Goal: Task Accomplishment & Management: Use online tool/utility

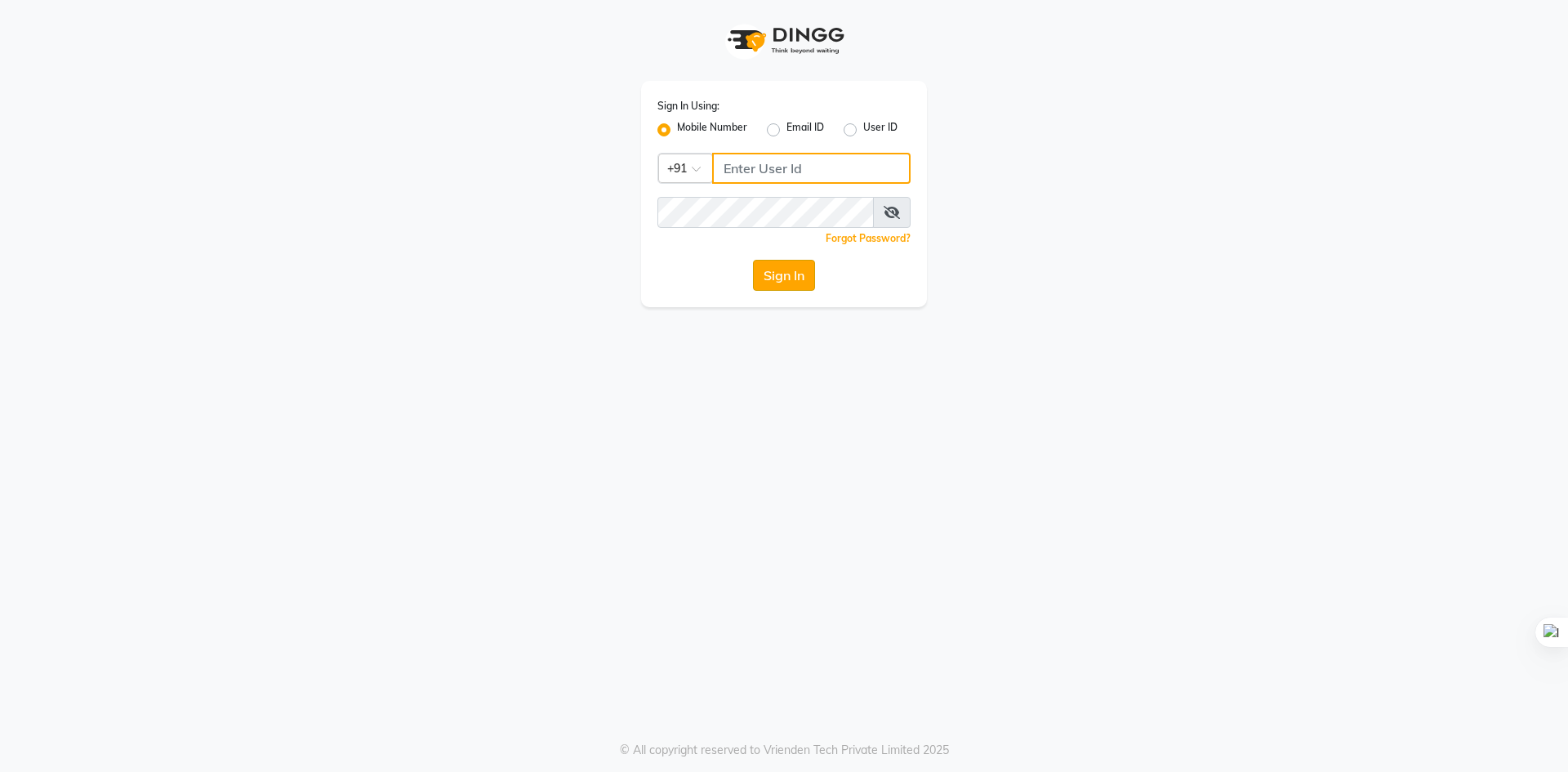
type input "9229828882"
click at [773, 286] on button "Sign In" at bounding box center [784, 275] width 62 height 31
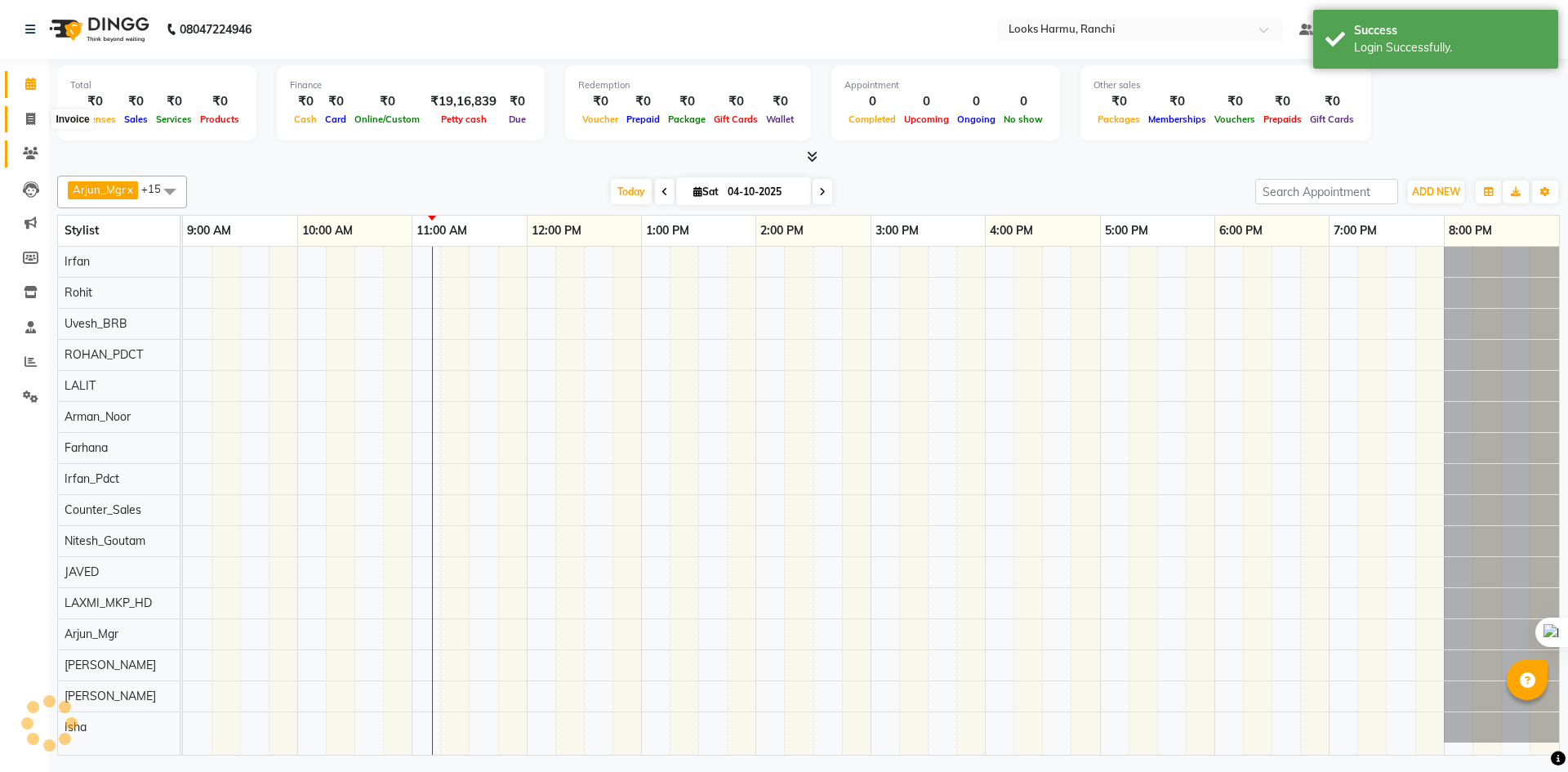
click at [34, 116] on icon at bounding box center [31, 119] width 9 height 12
select select "service"
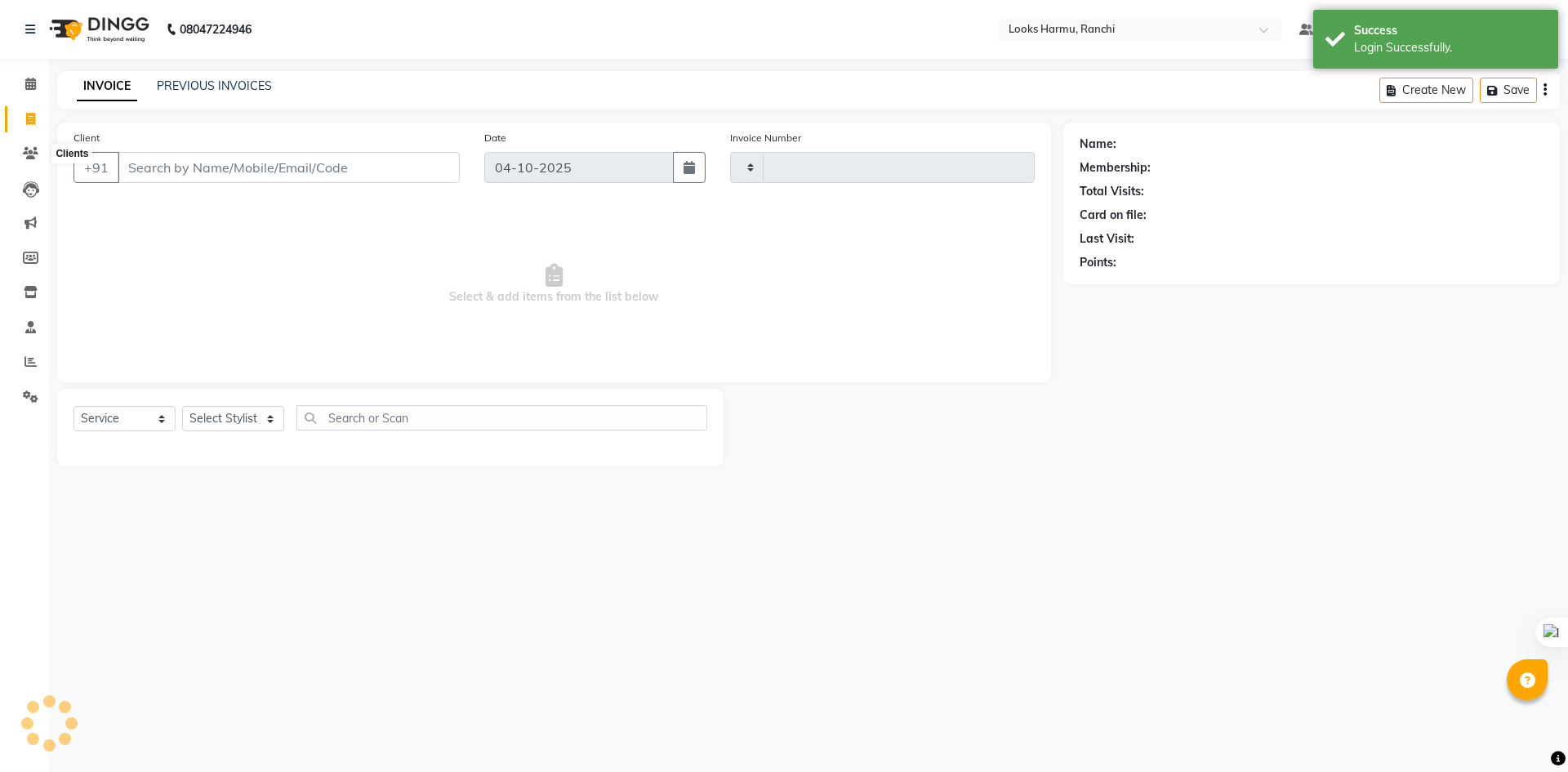
type input "1382"
select select "6247"
click at [124, 415] on select "Select Service Product Membership Package Voucher Prepaid Gift Card" at bounding box center [124, 418] width 102 height 26
select select "service"
click at [73, 406] on select "Select Service Product Membership Package Voucher Prepaid Gift Card" at bounding box center [124, 418] width 102 height 26
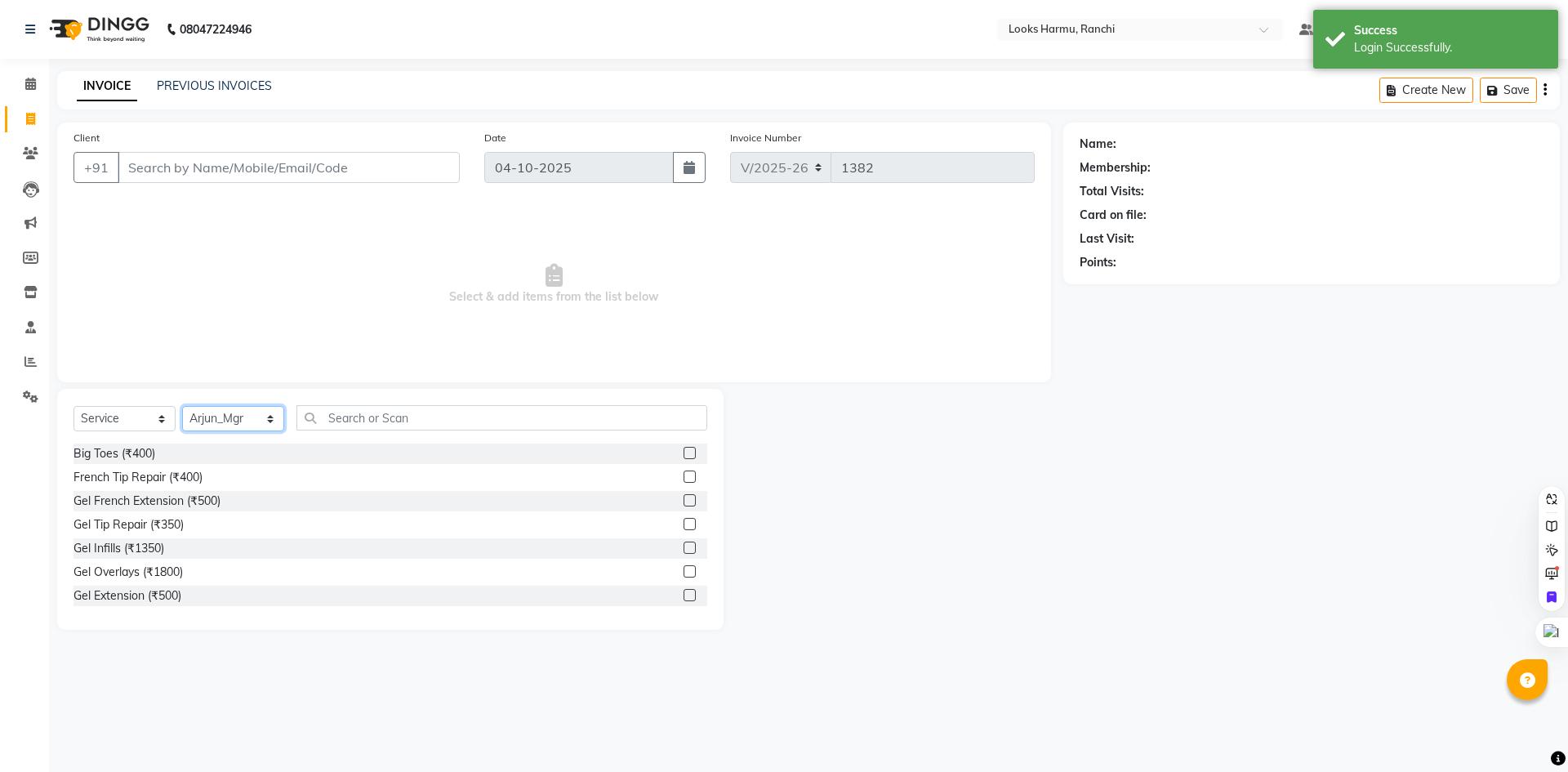
click at [227, 424] on select "Select Stylist [PERSON_NAME] Arman_Noor Counter_Sales [PERSON_NAME] [PERSON_NAM…" at bounding box center [233, 418] width 102 height 26
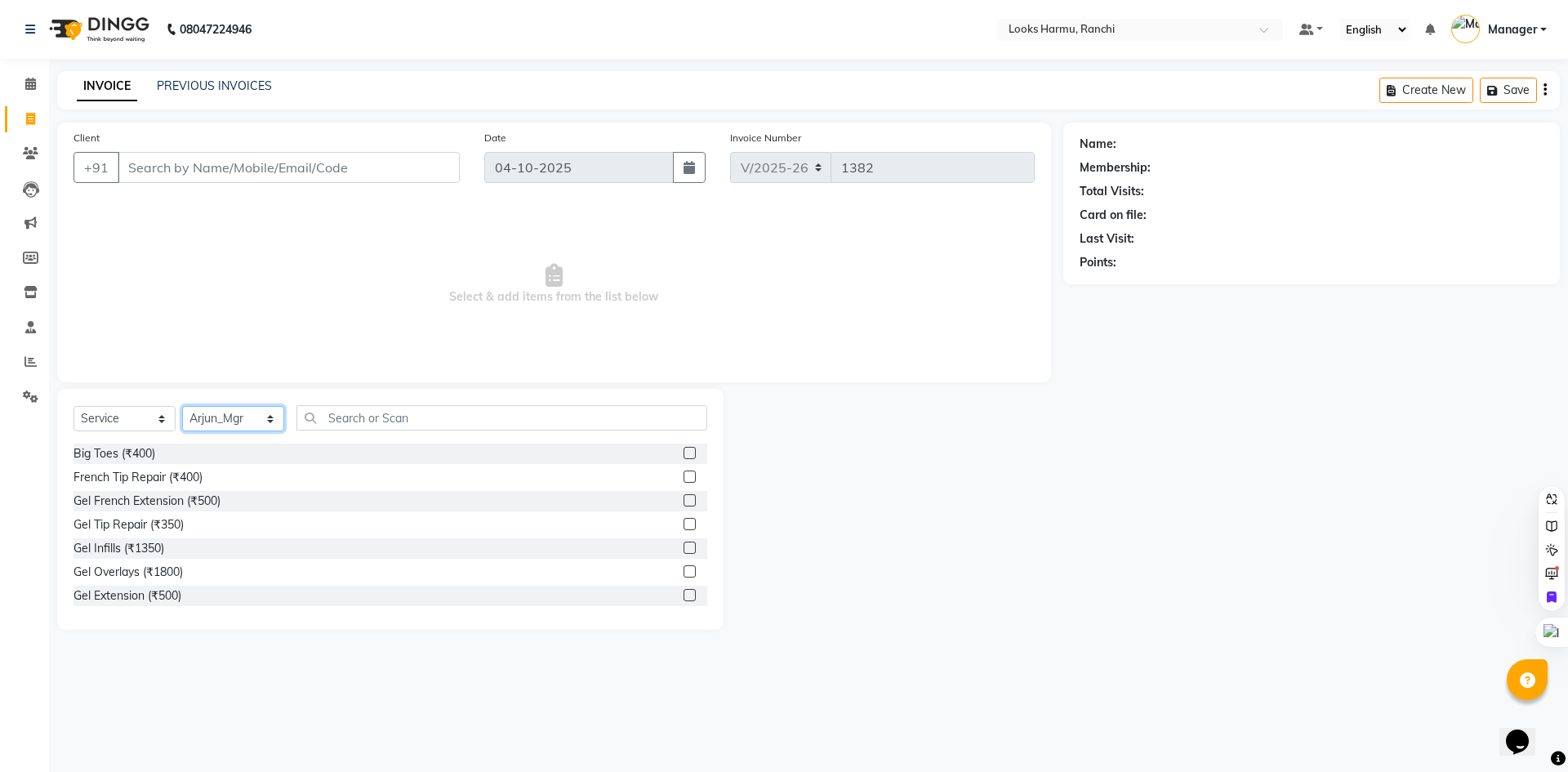
select select "66240"
click at [182, 406] on select "Select Stylist [PERSON_NAME] Arman_Noor Counter_Sales [PERSON_NAME] [PERSON_NAM…" at bounding box center [233, 418] width 102 height 26
click at [337, 420] on input "text" at bounding box center [502, 417] width 411 height 26
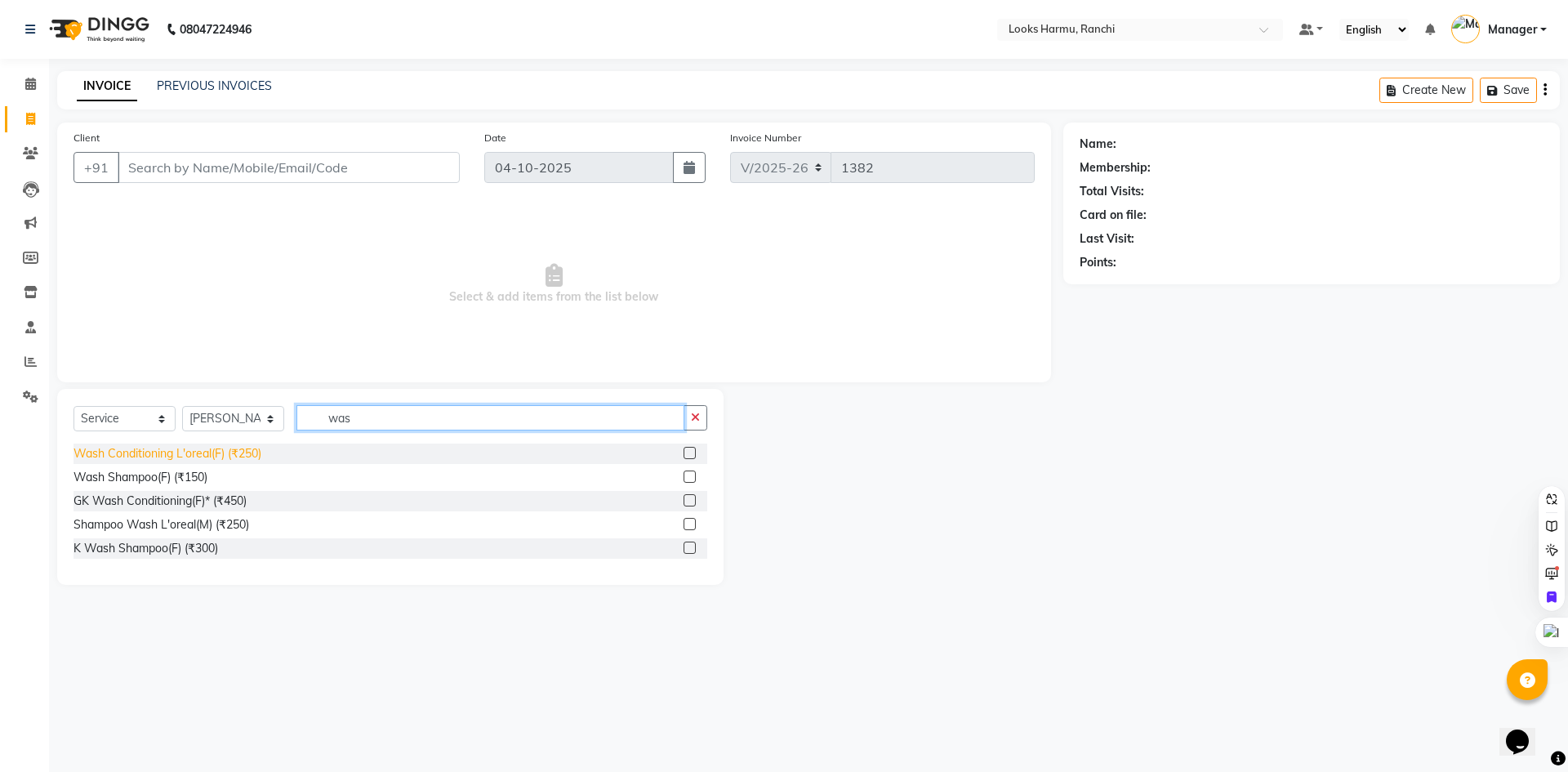
type input "was"
click at [207, 448] on div "Wash Conditioning L'oreal(F) (₹250)" at bounding box center [167, 453] width 188 height 17
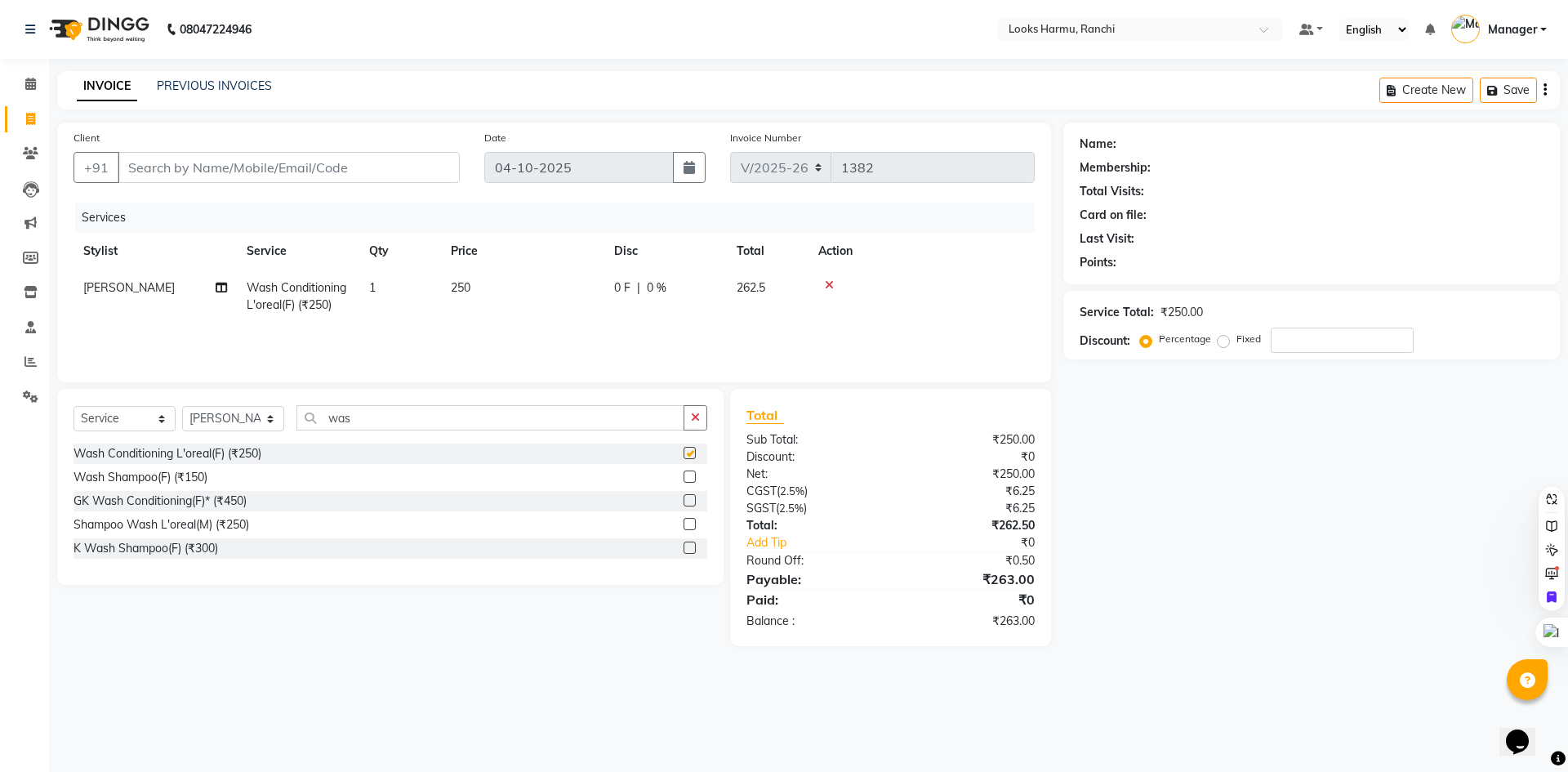
checkbox input "false"
drag, startPoint x: 376, startPoint y: 412, endPoint x: 323, endPoint y: 424, distance: 54.3
click at [323, 424] on input "was" at bounding box center [491, 417] width 388 height 26
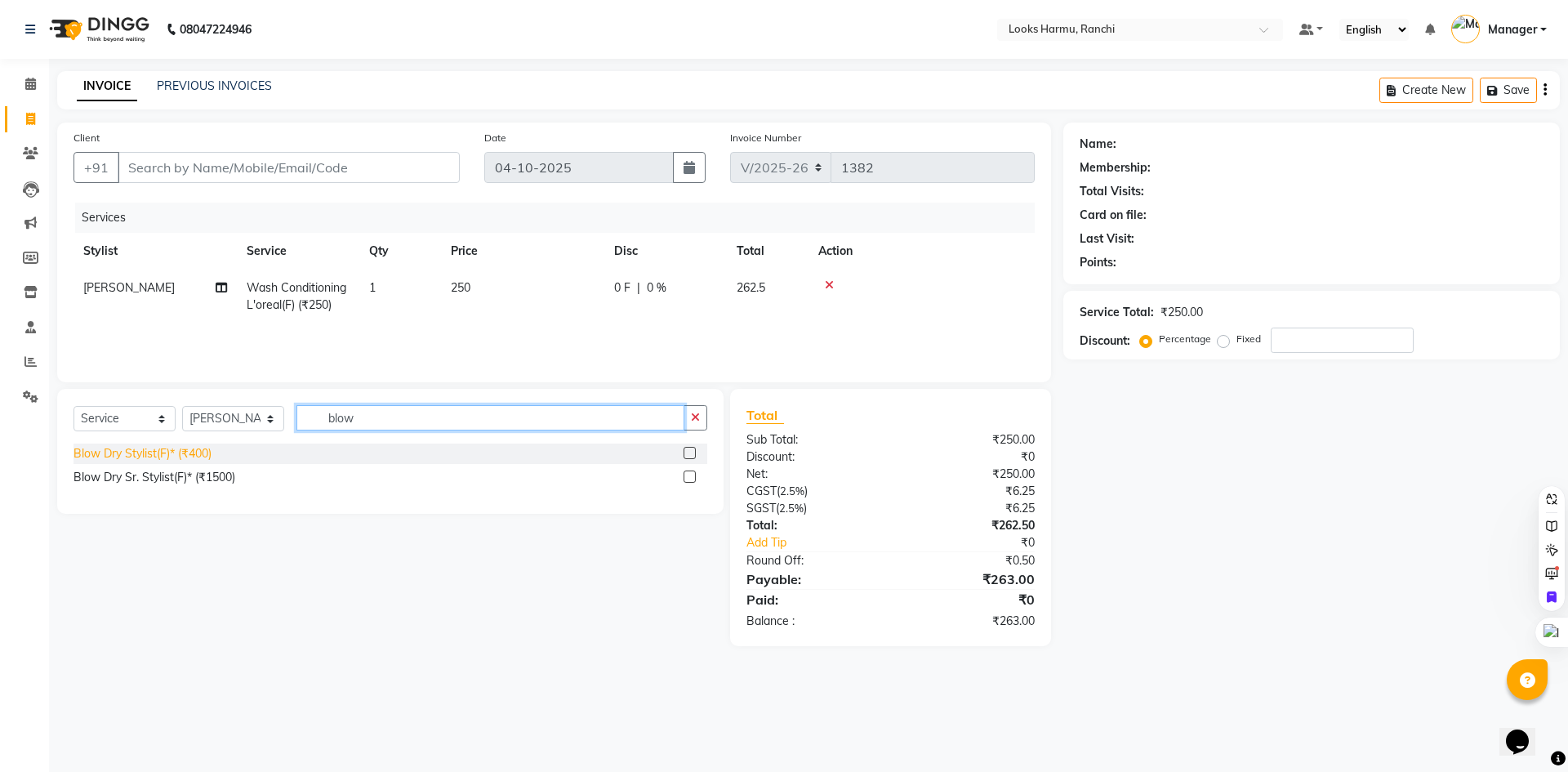
type input "blow"
click at [180, 457] on div "Blow Dry Stylist(F)* (₹400)" at bounding box center [142, 453] width 138 height 17
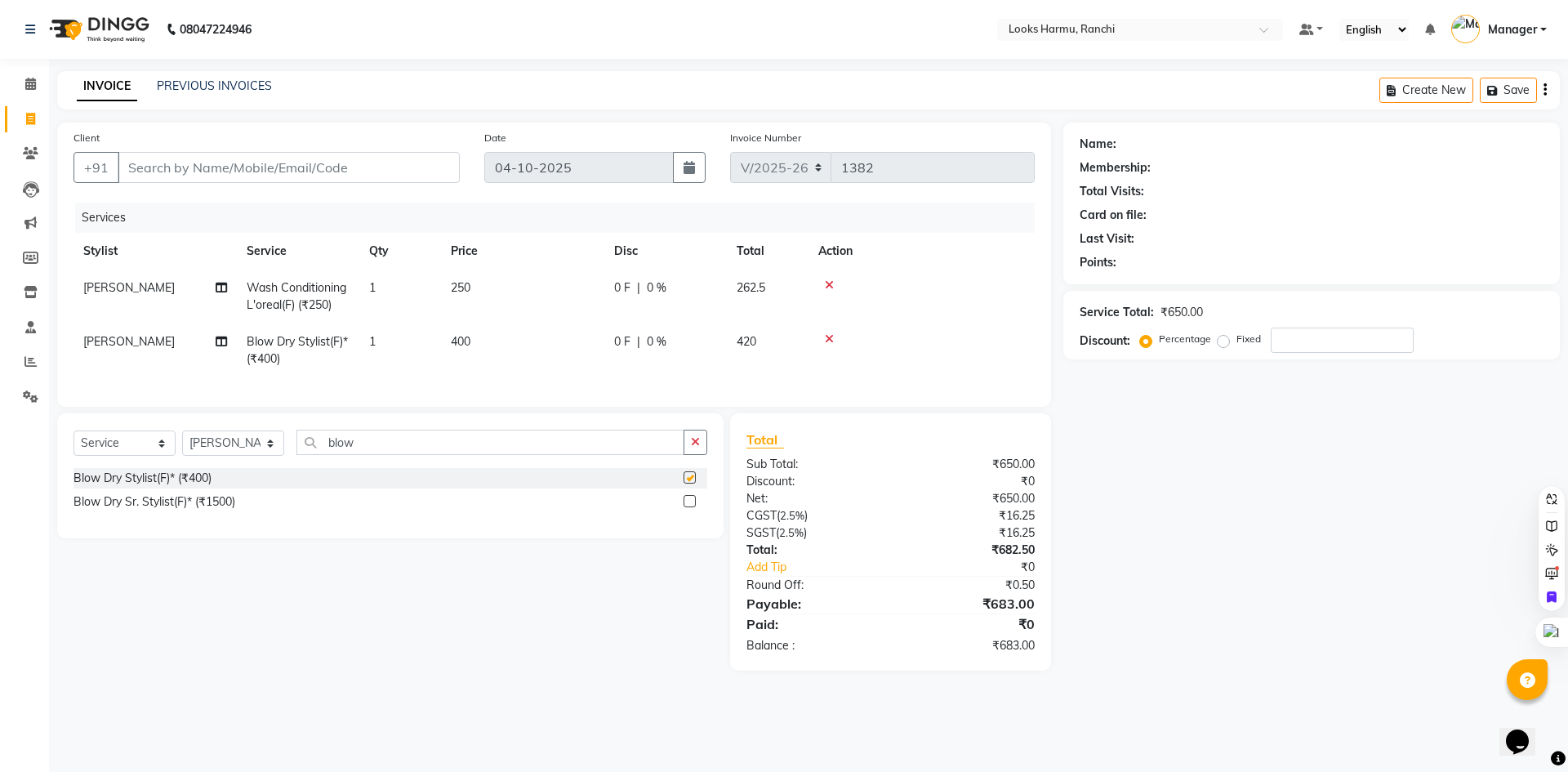
checkbox input "false"
click at [486, 332] on td "400" at bounding box center [523, 349] width 163 height 54
select select "66240"
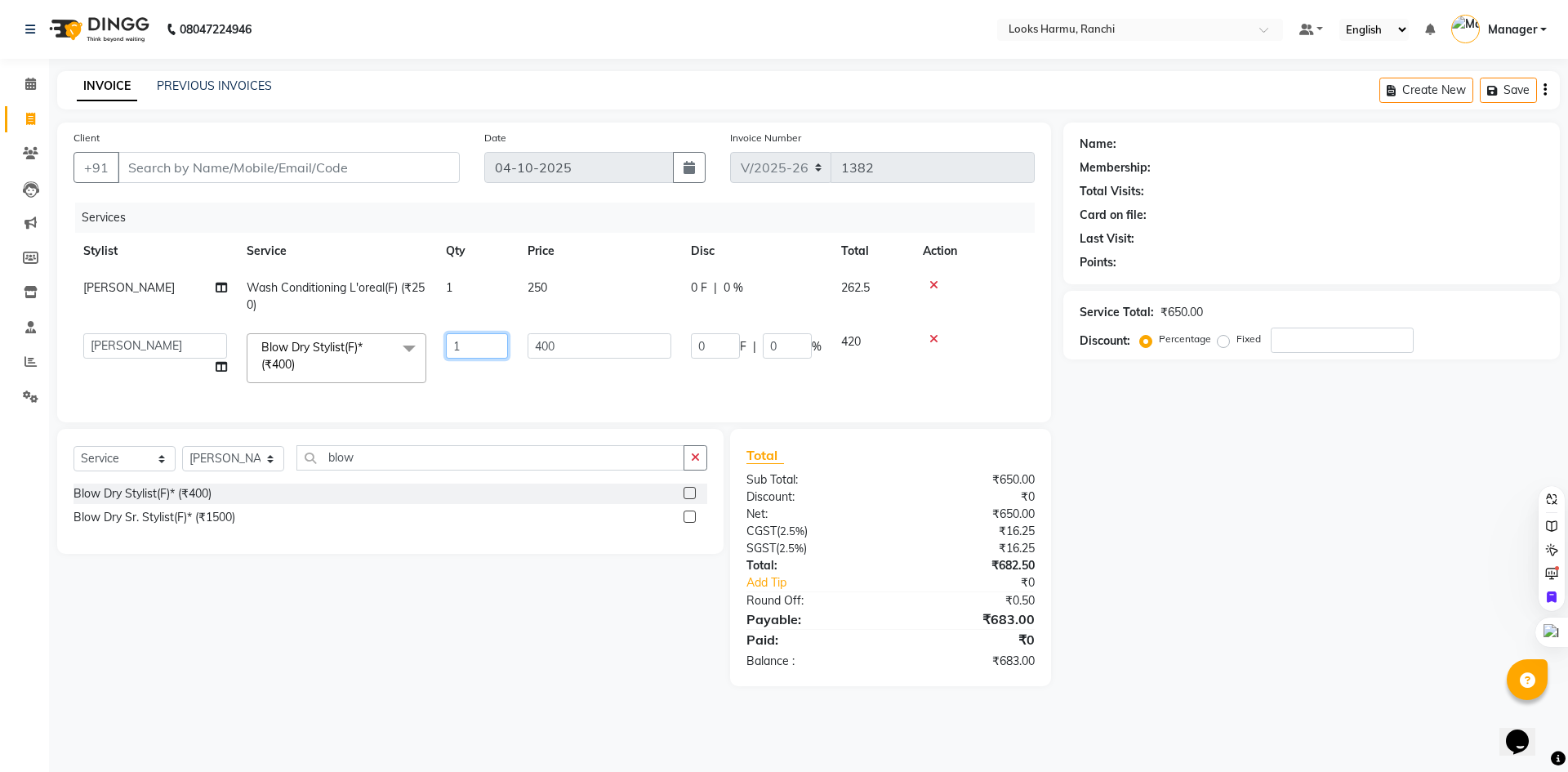
drag, startPoint x: 586, startPoint y: 332, endPoint x: 483, endPoint y: 324, distance: 103.3
click at [485, 326] on tr "[PERSON_NAME] Arman_Noor Counter_Sales [PERSON_NAME] Irfan_Pdct [PERSON_NAME] L…" at bounding box center [554, 358] width 961 height 70
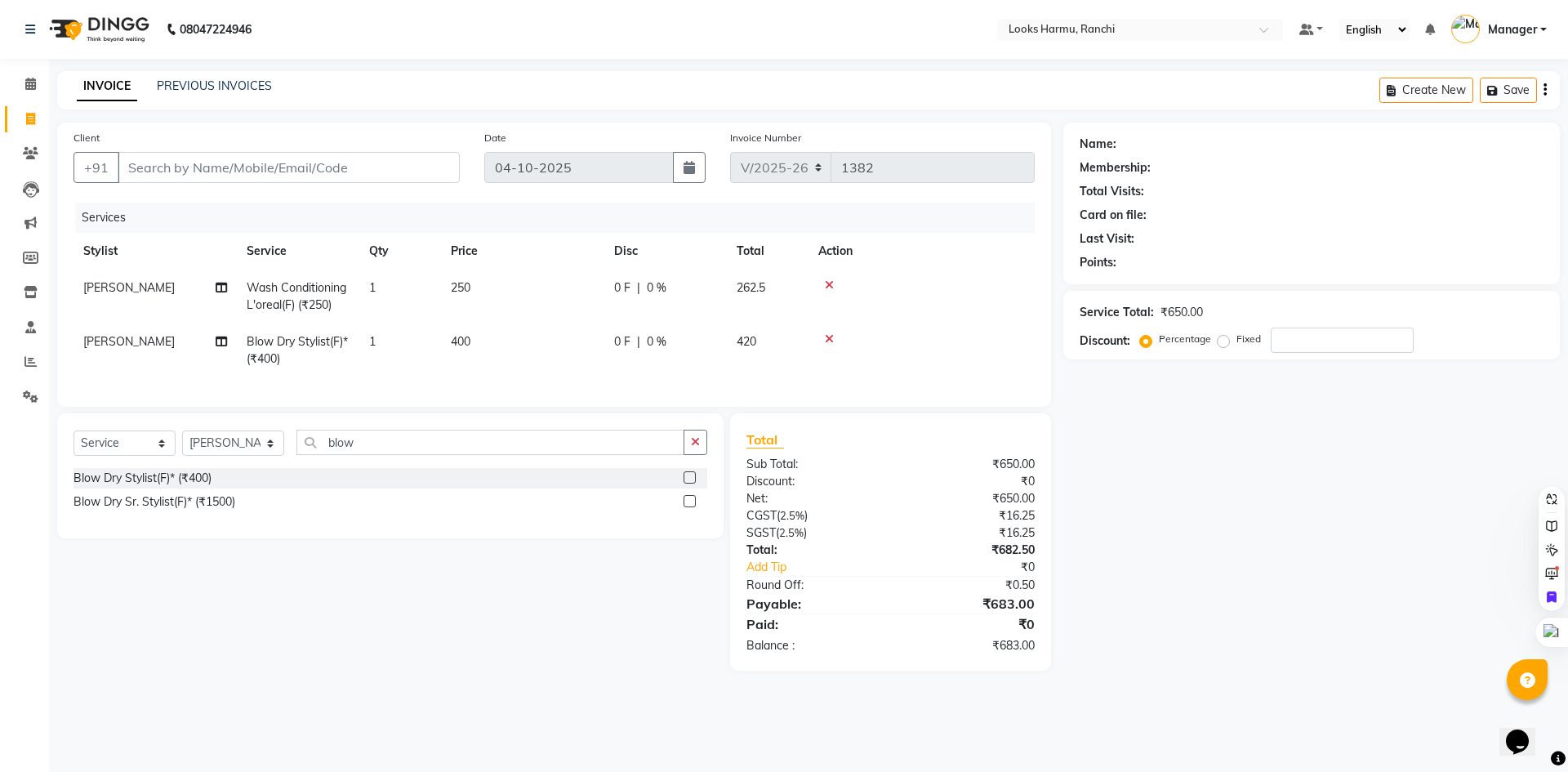
click at [538, 344] on td "400" at bounding box center [523, 349] width 163 height 54
select select "66240"
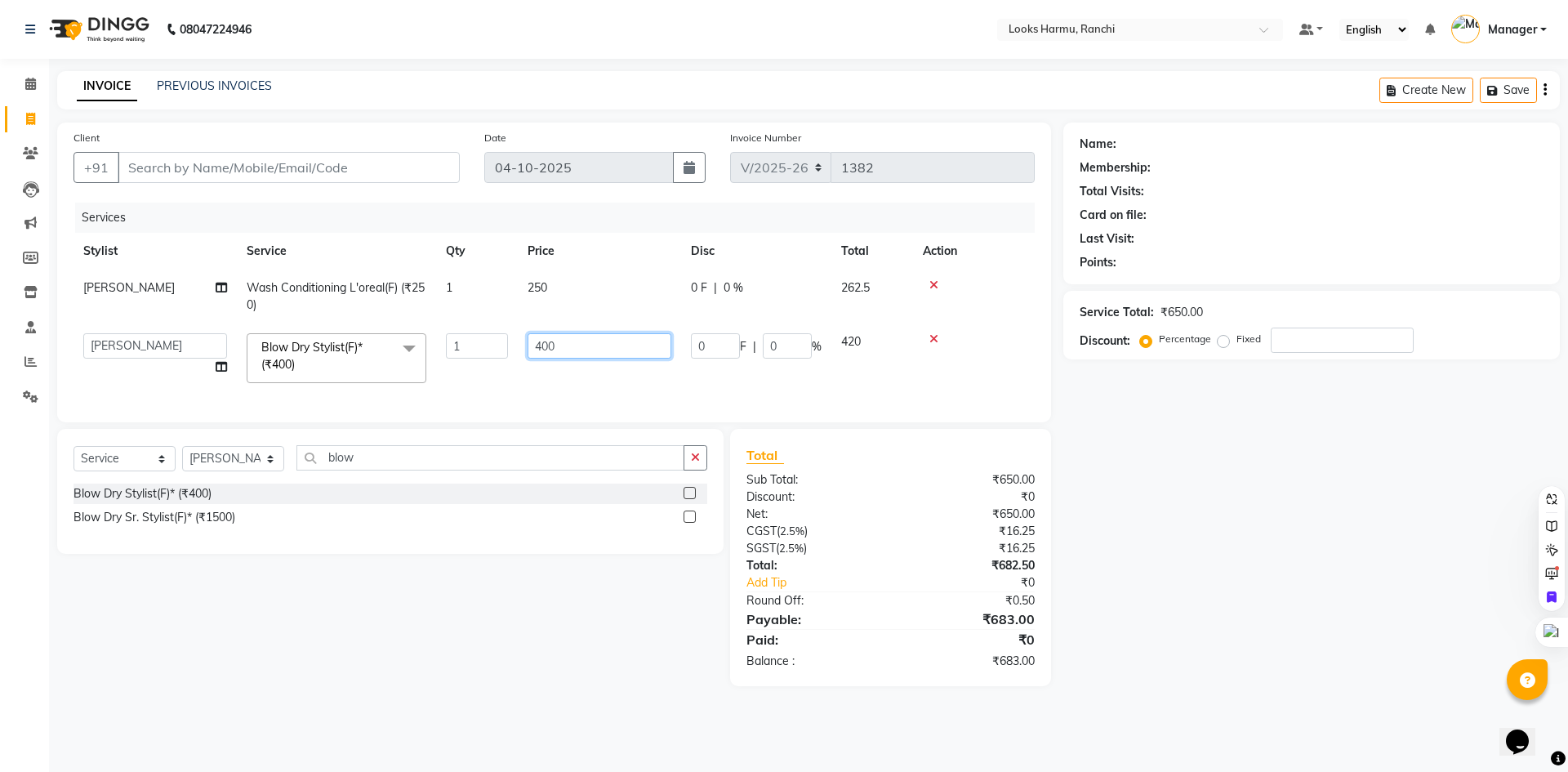
drag, startPoint x: 584, startPoint y: 344, endPoint x: 463, endPoint y: 344, distance: 121.0
click at [464, 344] on tr "[PERSON_NAME] Arman_Noor Counter_Sales [PERSON_NAME] Irfan_Pdct [PERSON_NAME] L…" at bounding box center [554, 358] width 961 height 70
type input "500"
click at [563, 294] on td "250" at bounding box center [599, 296] width 163 height 54
select select "66240"
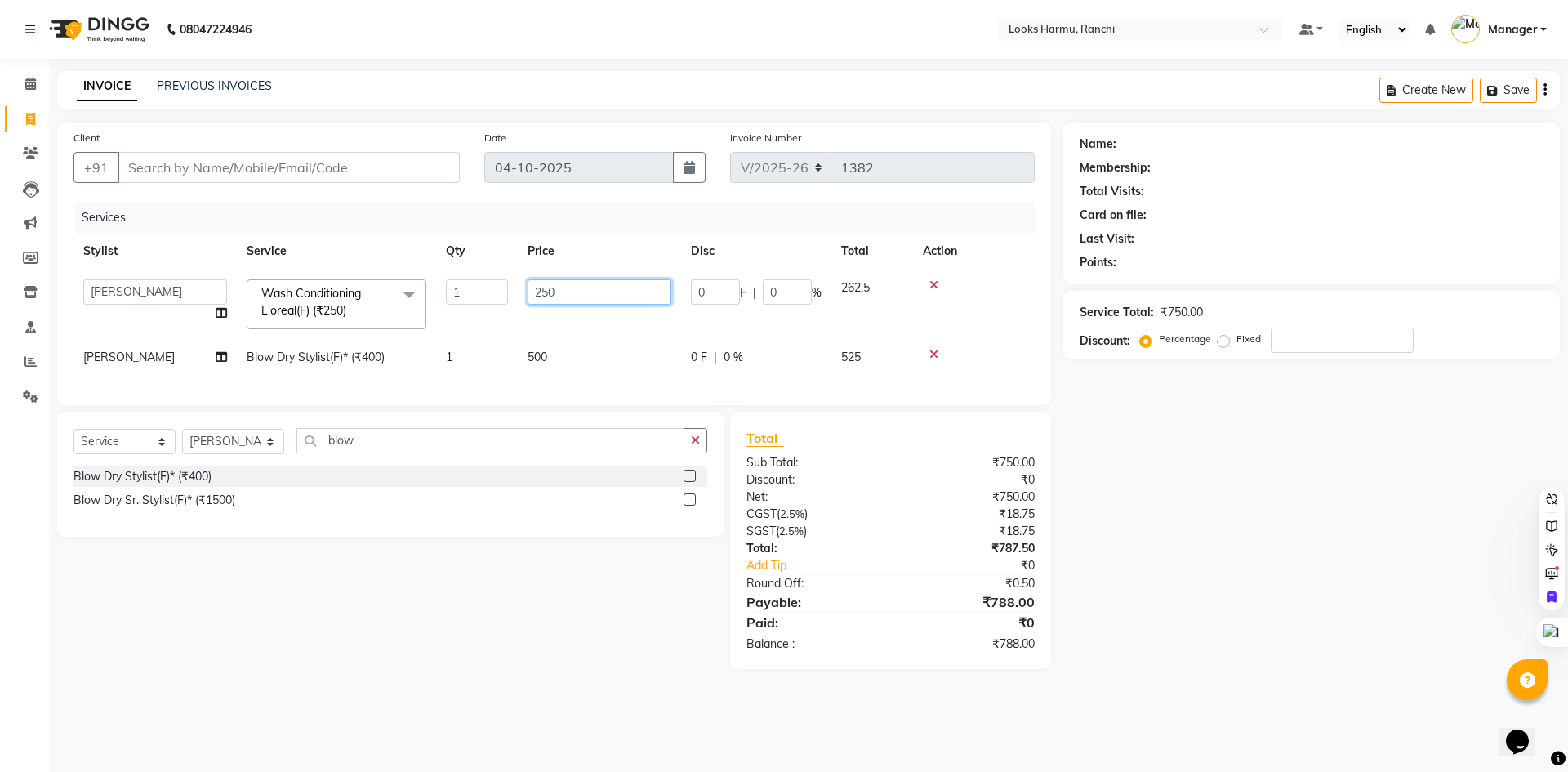
drag, startPoint x: 639, startPoint y: 270, endPoint x: 558, endPoint y: 279, distance: 81.5
click at [558, 279] on td "250" at bounding box center [599, 304] width 163 height 70
drag, startPoint x: 593, startPoint y: 288, endPoint x: 504, endPoint y: 281, distance: 89.3
click at [514, 286] on tr "[PERSON_NAME] Arman_Noor Counter_Sales [PERSON_NAME] [PERSON_NAME] LALIT LAXMI_…" at bounding box center [554, 304] width 961 height 70
type input "350"
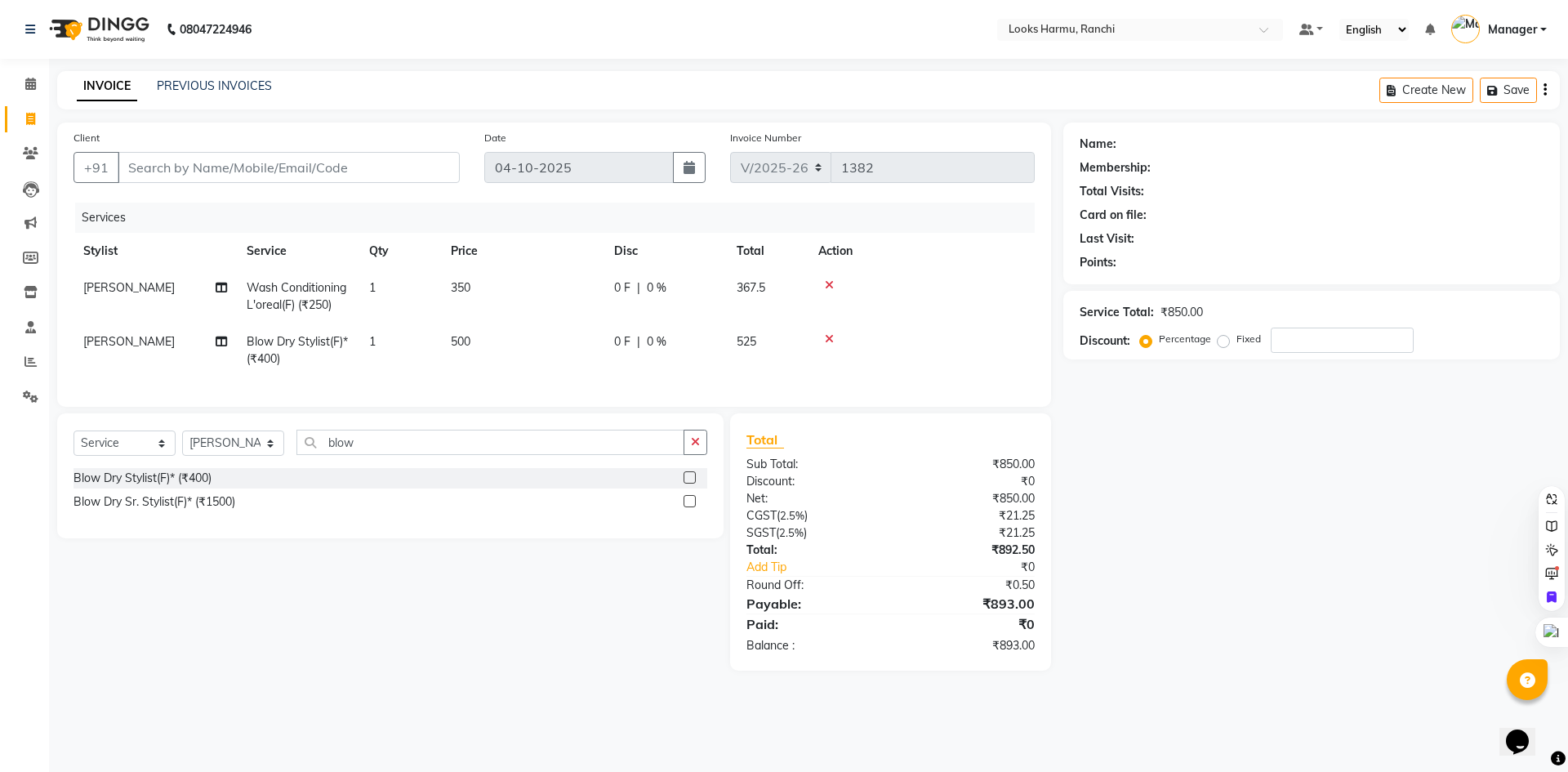
click at [527, 50] on nav "08047224946 Select Location × Looks Harmu, Ranchi Default Panel My Panel Englis…" at bounding box center [784, 29] width 1568 height 59
click at [425, 97] on div "INVOICE PREVIOUS INVOICES Create New Save" at bounding box center [808, 90] width 1503 height 38
click at [224, 455] on select "Select Stylist [PERSON_NAME] Arman_Noor Counter_Sales [PERSON_NAME] [PERSON_NAM…" at bounding box center [233, 443] width 102 height 26
select select "62231"
click at [182, 443] on select "Select Stylist [PERSON_NAME] Arman_Noor Counter_Sales [PERSON_NAME] [PERSON_NAM…" at bounding box center [233, 443] width 102 height 26
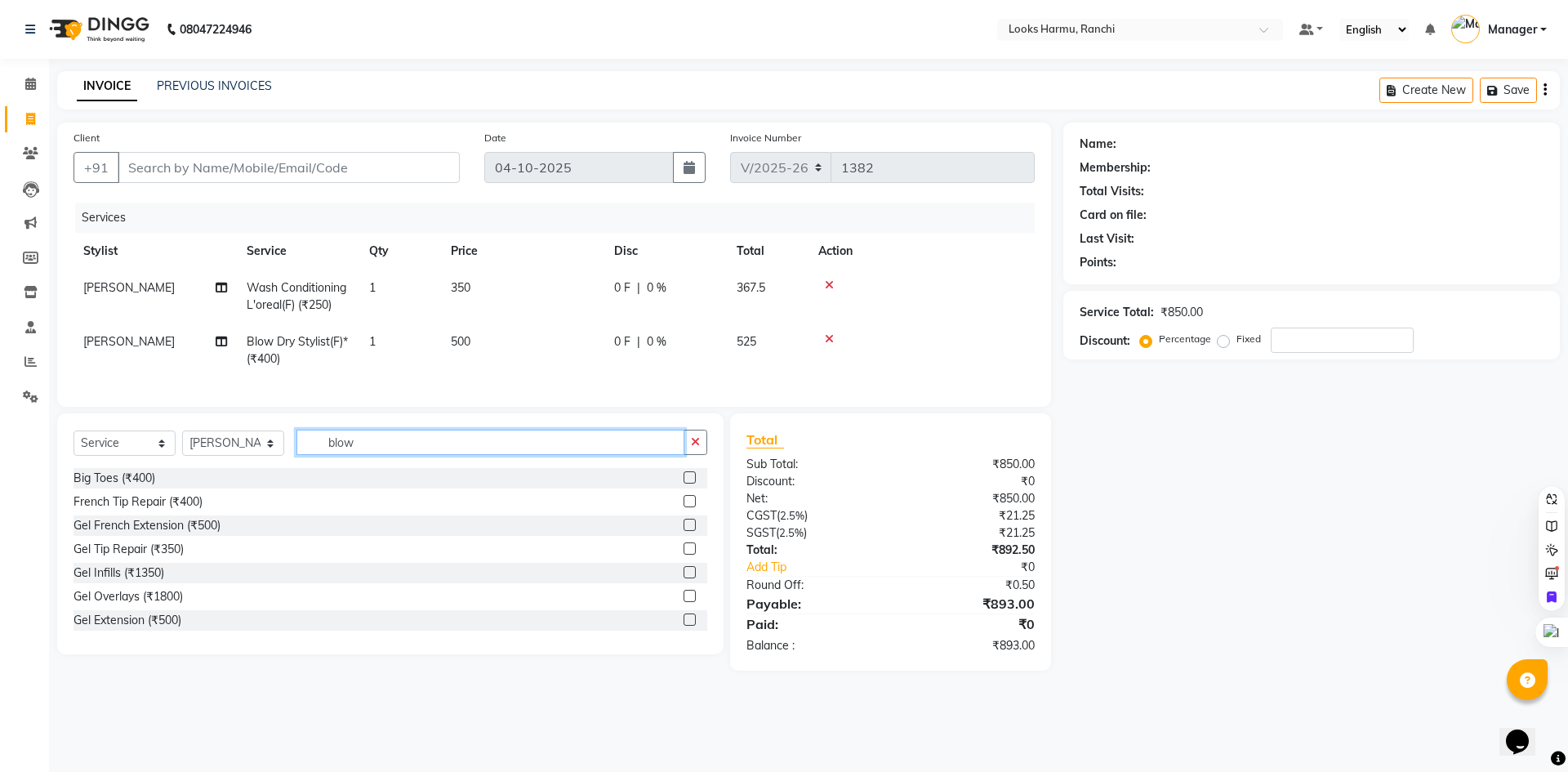
drag, startPoint x: 384, startPoint y: 460, endPoint x: 335, endPoint y: 448, distance: 50.4
click at [335, 448] on input "blow" at bounding box center [491, 442] width 388 height 26
type input "b"
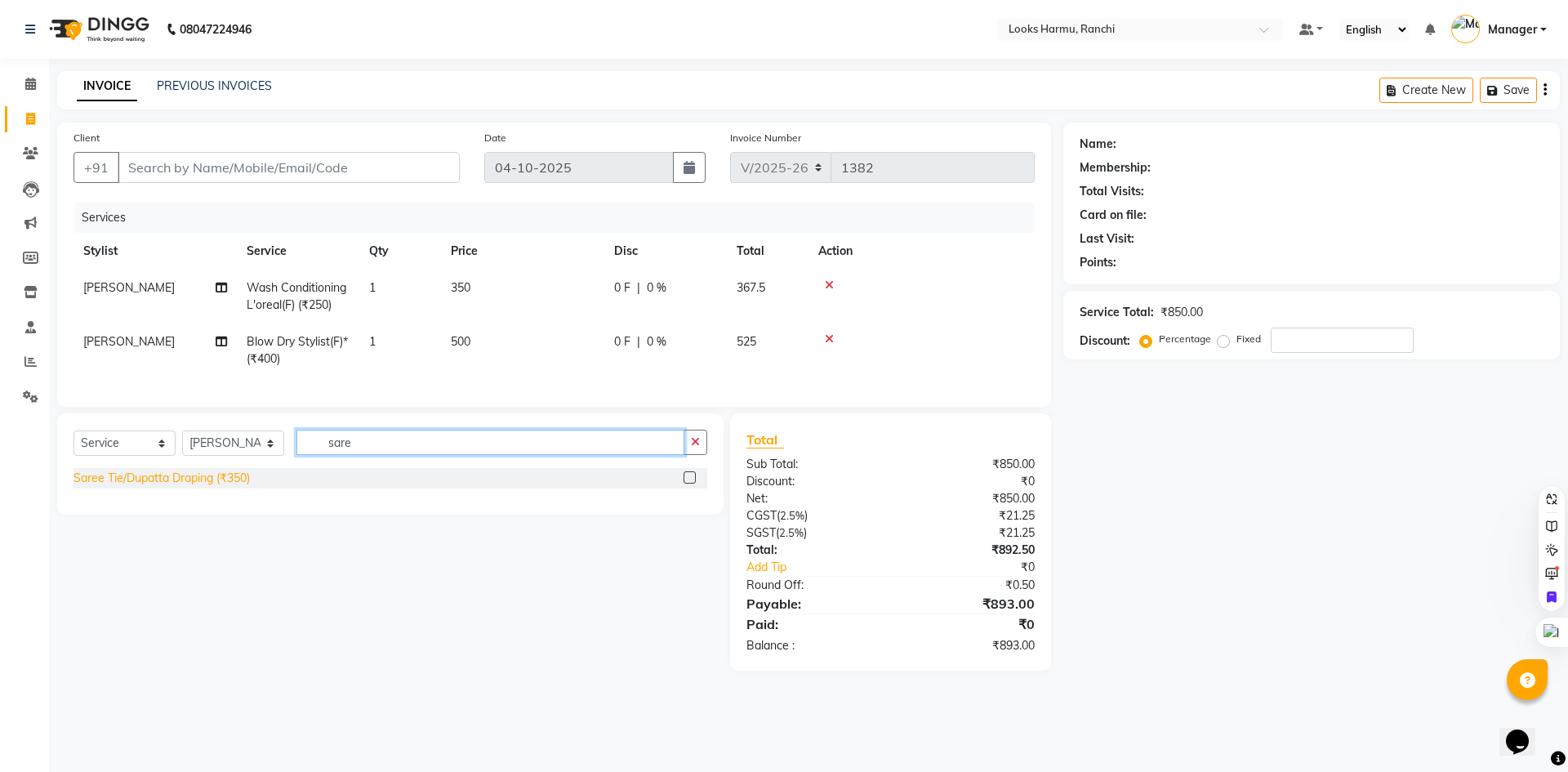
type input "sare"
click at [198, 483] on div "Saree Tie/Dupatta Draping (₹350)" at bounding box center [161, 478] width 176 height 17
checkbox input "false"
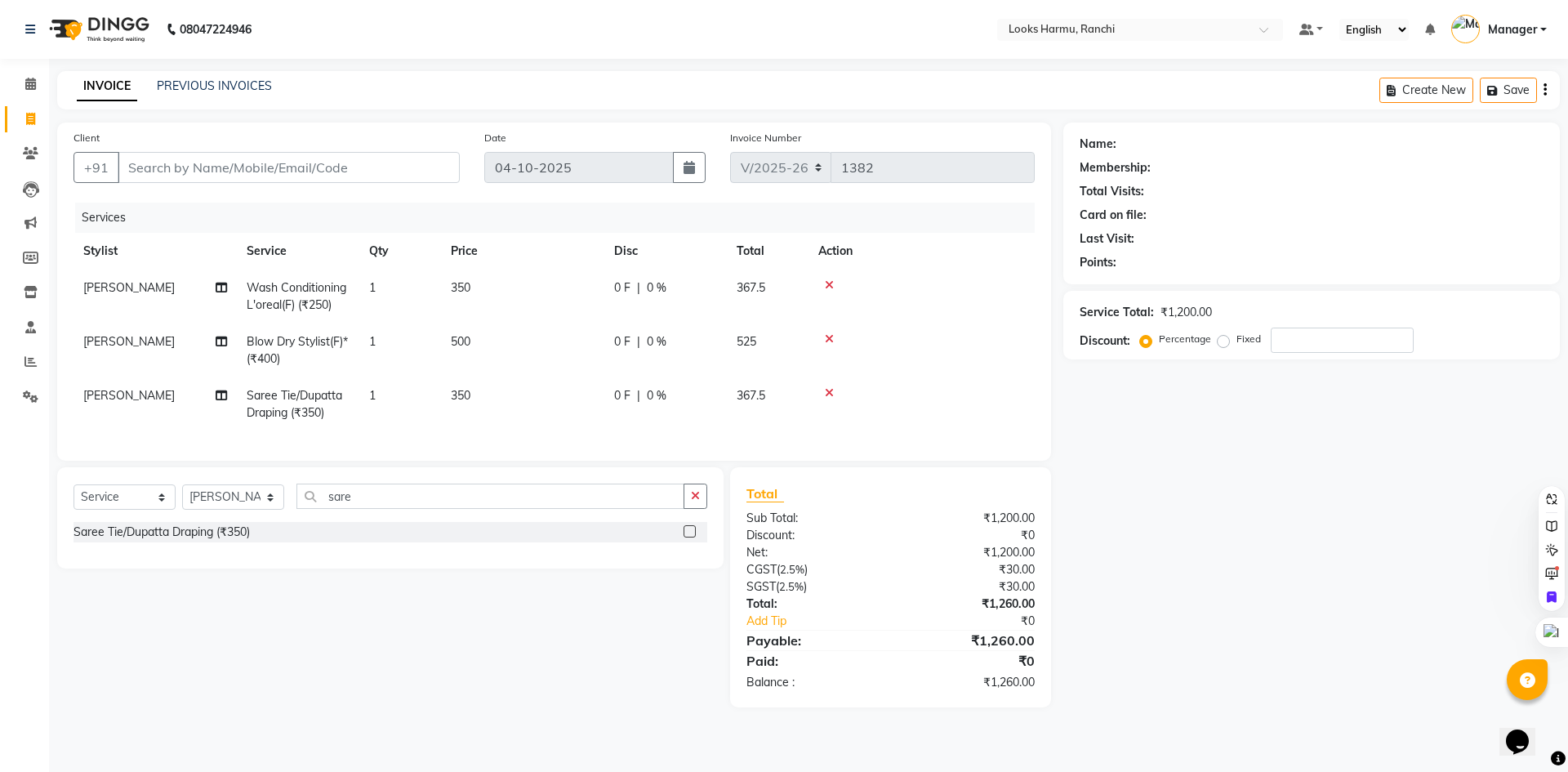
drag, startPoint x: 364, startPoint y: 521, endPoint x: 334, endPoint y: 516, distance: 30.4
click at [334, 516] on div "Select Service Product Membership Package Voucher Prepaid Gift Card Select Styl…" at bounding box center [389, 502] width 633 height 38
drag, startPoint x: 369, startPoint y: 508, endPoint x: 310, endPoint y: 506, distance: 59.0
click at [310, 506] on input "sare" at bounding box center [491, 497] width 388 height 26
type input "tong"
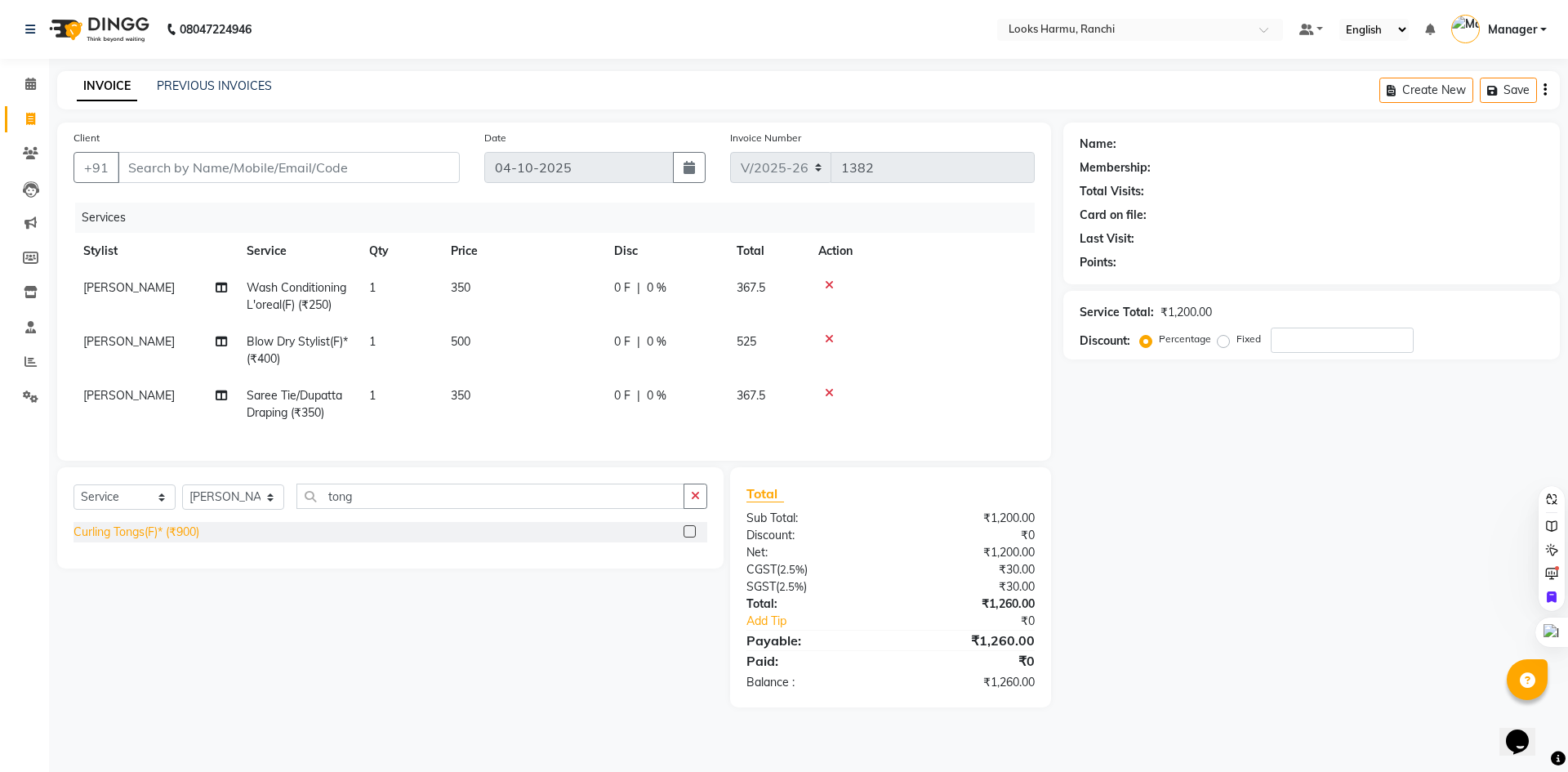
click at [162, 541] on div "Curling Tongs(F)* (₹900)" at bounding box center [136, 532] width 126 height 17
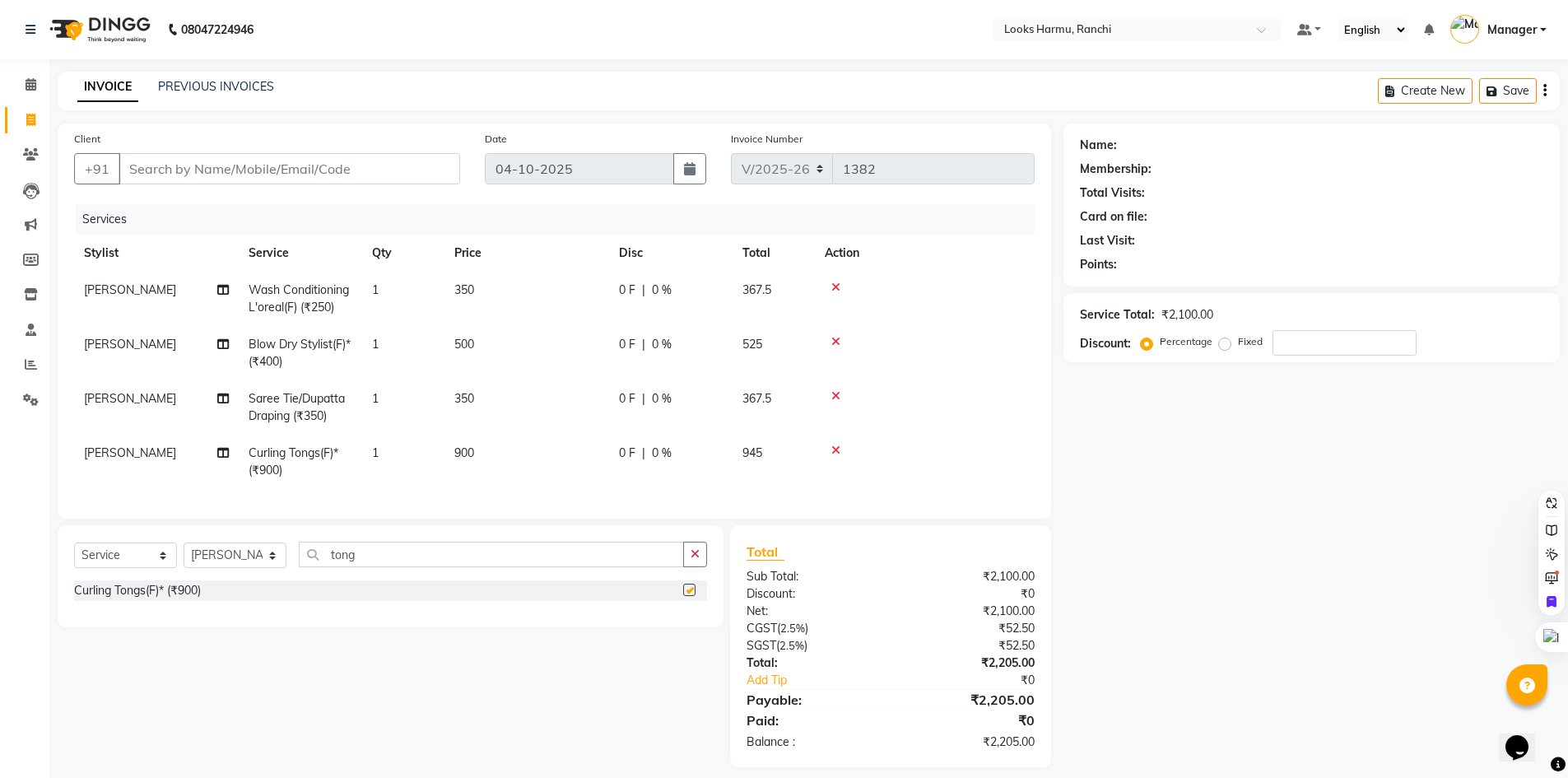
checkbox input "false"
drag, startPoint x: 462, startPoint y: 468, endPoint x: 481, endPoint y: 460, distance: 20.6
click at [469, 462] on td "900" at bounding box center [527, 461] width 165 height 54
select select "62231"
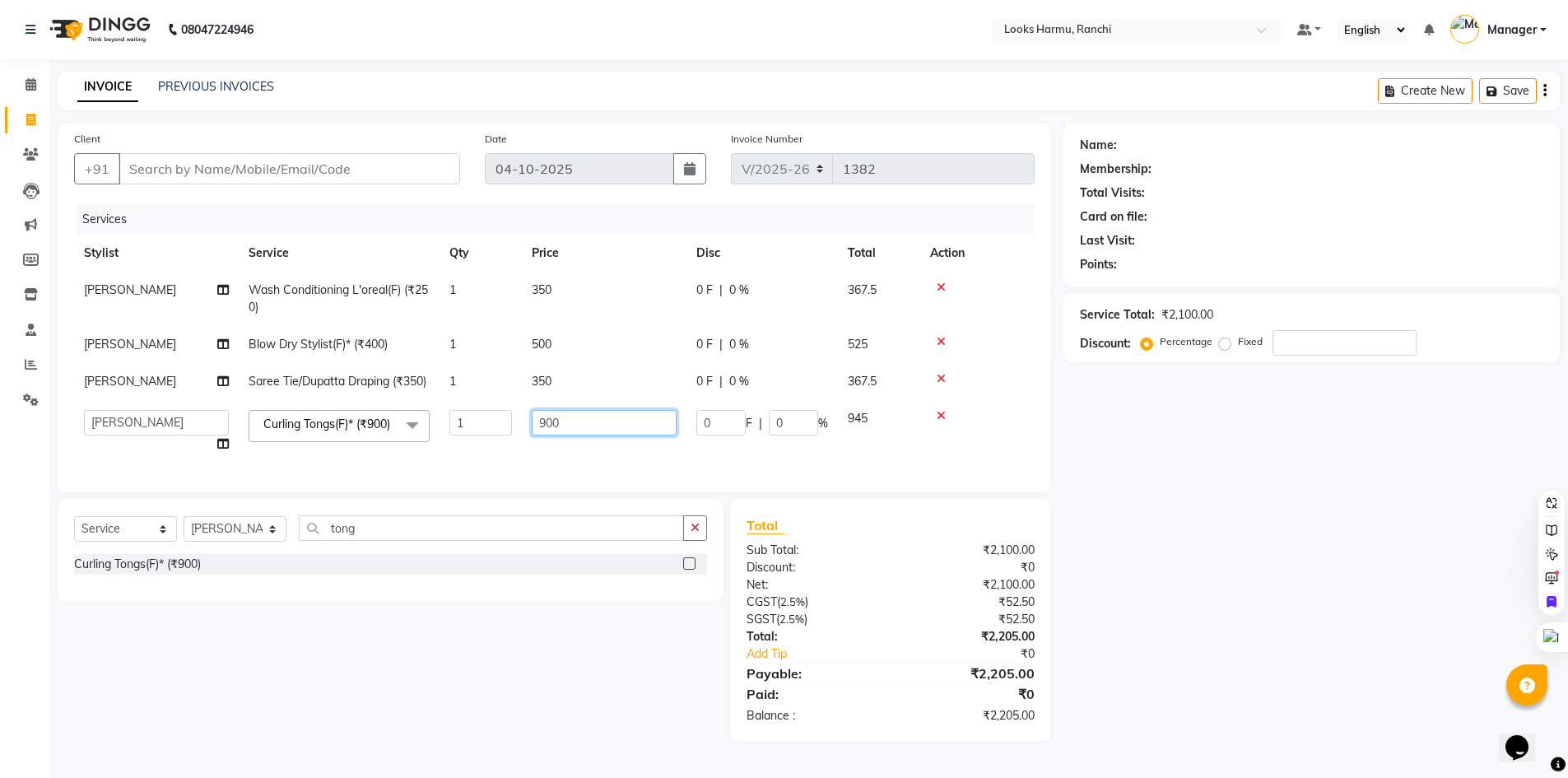
drag, startPoint x: 583, startPoint y: 423, endPoint x: 516, endPoint y: 424, distance: 67.0
click at [517, 424] on tr "[PERSON_NAME] Arman_Noor Counter_Sales [PERSON_NAME] [PERSON_NAME] LALIT LAXMI_…" at bounding box center [554, 431] width 961 height 63
type input "1000"
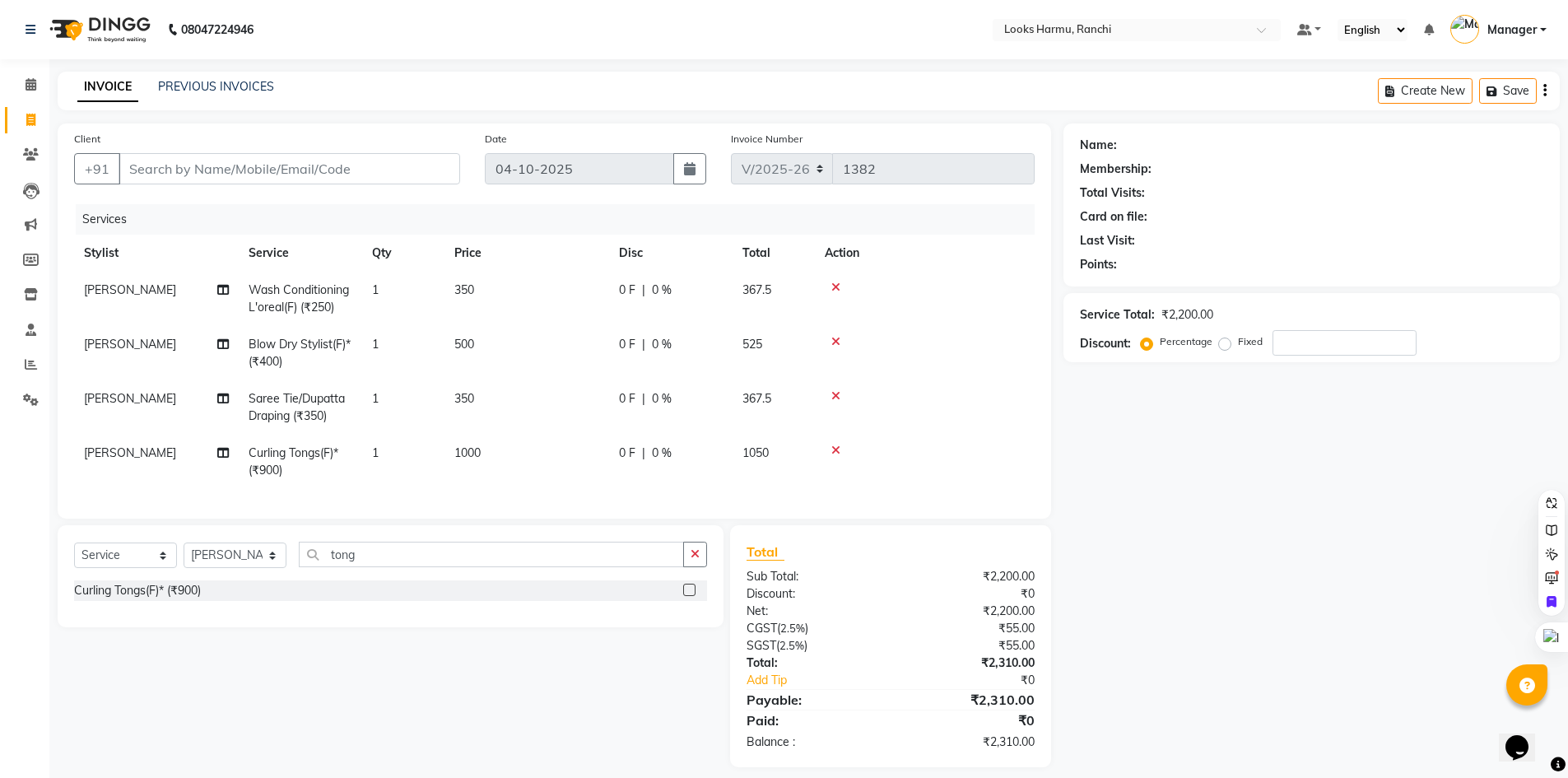
click at [572, 375] on tbody "Shiva_pdct Wash Conditioning L'oreal(F) (₹250) 1 350 0 F | 0 % 367.5 Shiva_pdct…" at bounding box center [554, 380] width 961 height 218
click at [554, 393] on td "350" at bounding box center [527, 407] width 165 height 54
select select "62231"
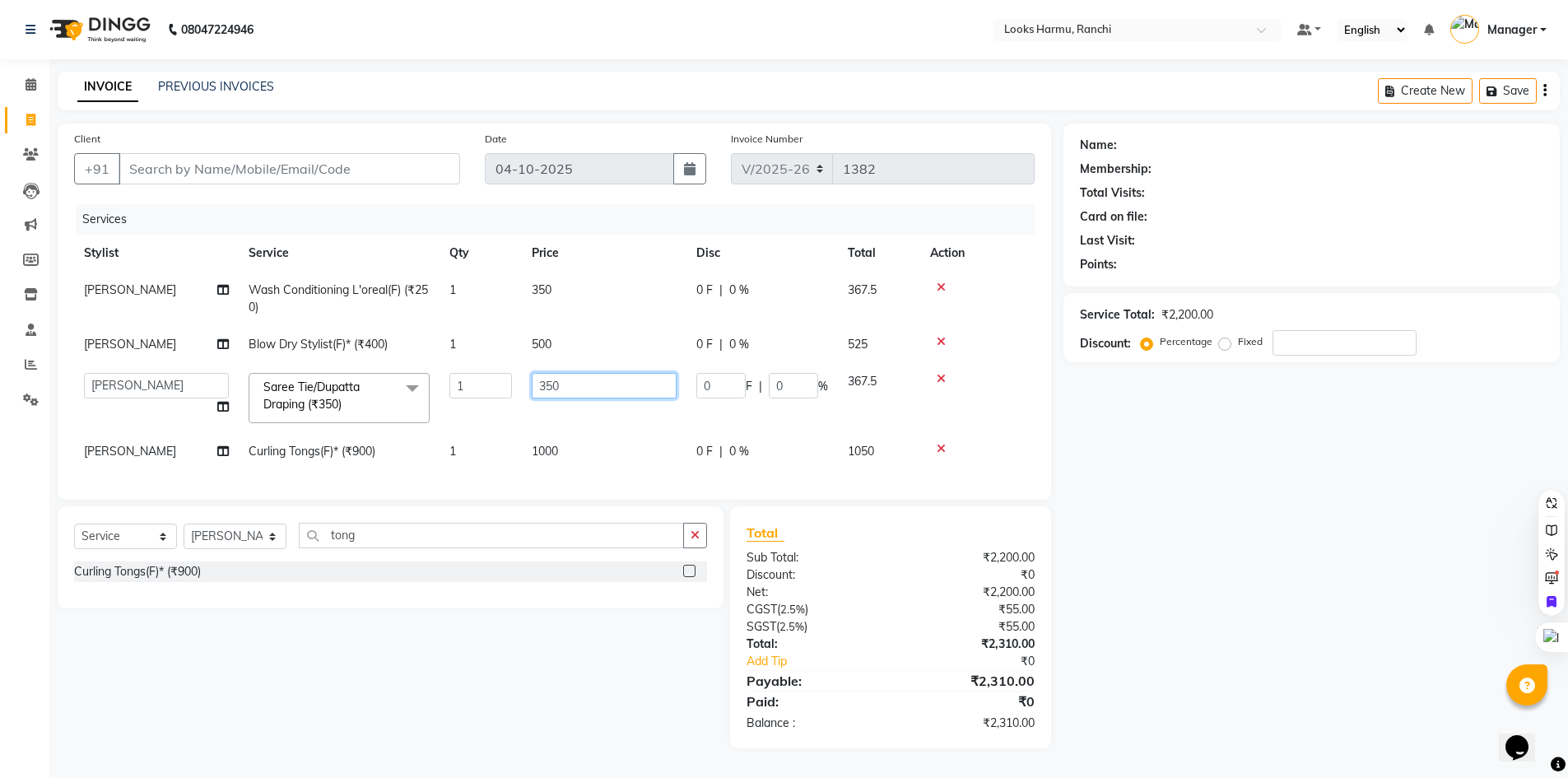
drag, startPoint x: 589, startPoint y: 395, endPoint x: 470, endPoint y: 381, distance: 119.8
click at [472, 382] on tr "[PERSON_NAME] Arman_Noor Counter_Sales [PERSON_NAME] [PERSON_NAME] LALIT LAXMI_…" at bounding box center [554, 398] width 961 height 70
type input "600"
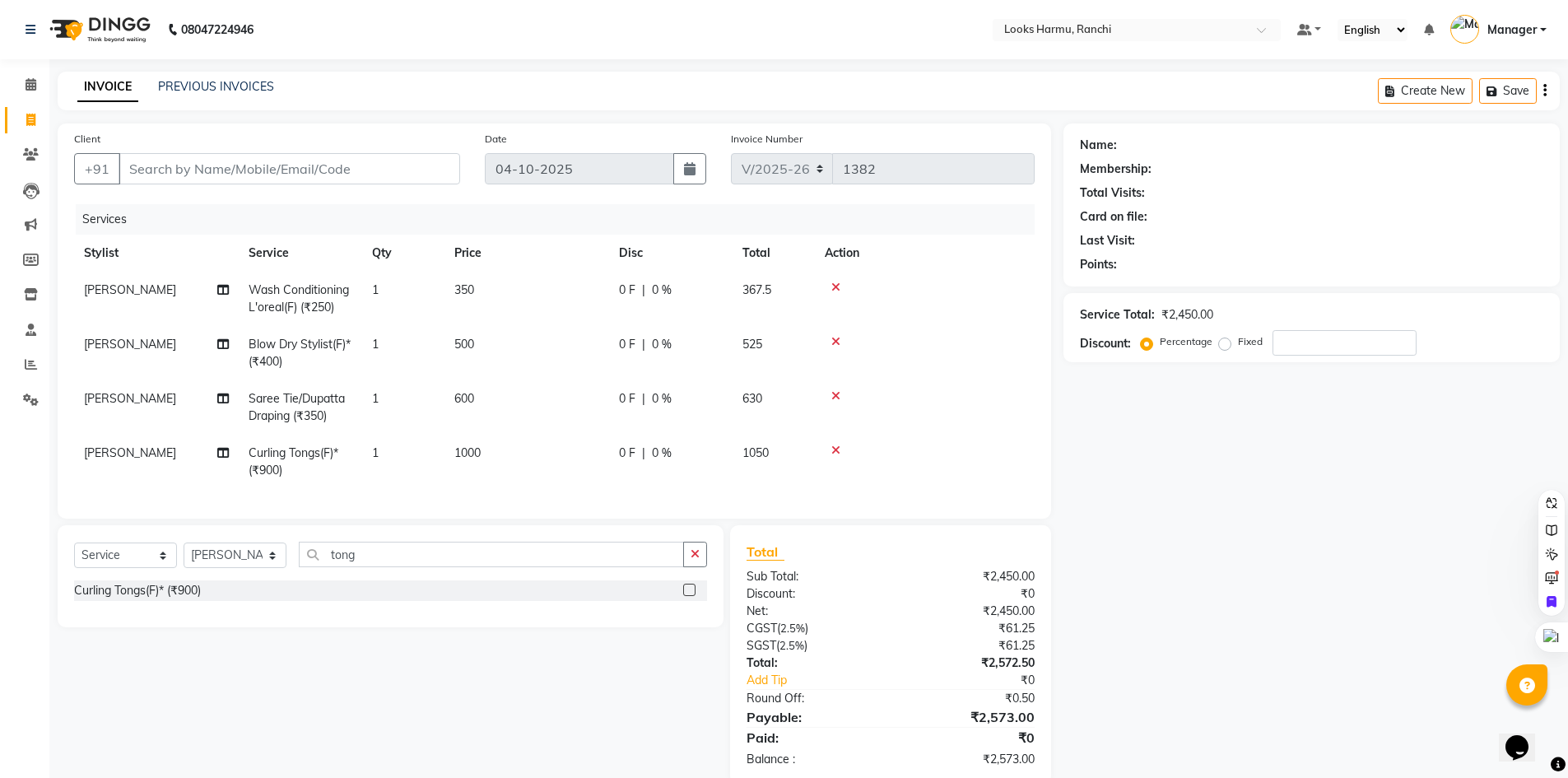
drag, startPoint x: 525, startPoint y: 21, endPoint x: 257, endPoint y: 297, distance: 384.7
click at [525, 23] on nav "08047224946 Select Location × Looks Harmu, Ranchi Default Panel My Panel Englis…" at bounding box center [784, 29] width 1568 height 59
click at [127, 567] on select "Select Service Product Membership Package Voucher Prepaid Gift Card" at bounding box center [125, 555] width 103 height 26
click at [232, 568] on select "Select Stylist [PERSON_NAME] Arman_Noor Counter_Sales [PERSON_NAME] [PERSON_NAM…" at bounding box center [235, 555] width 103 height 26
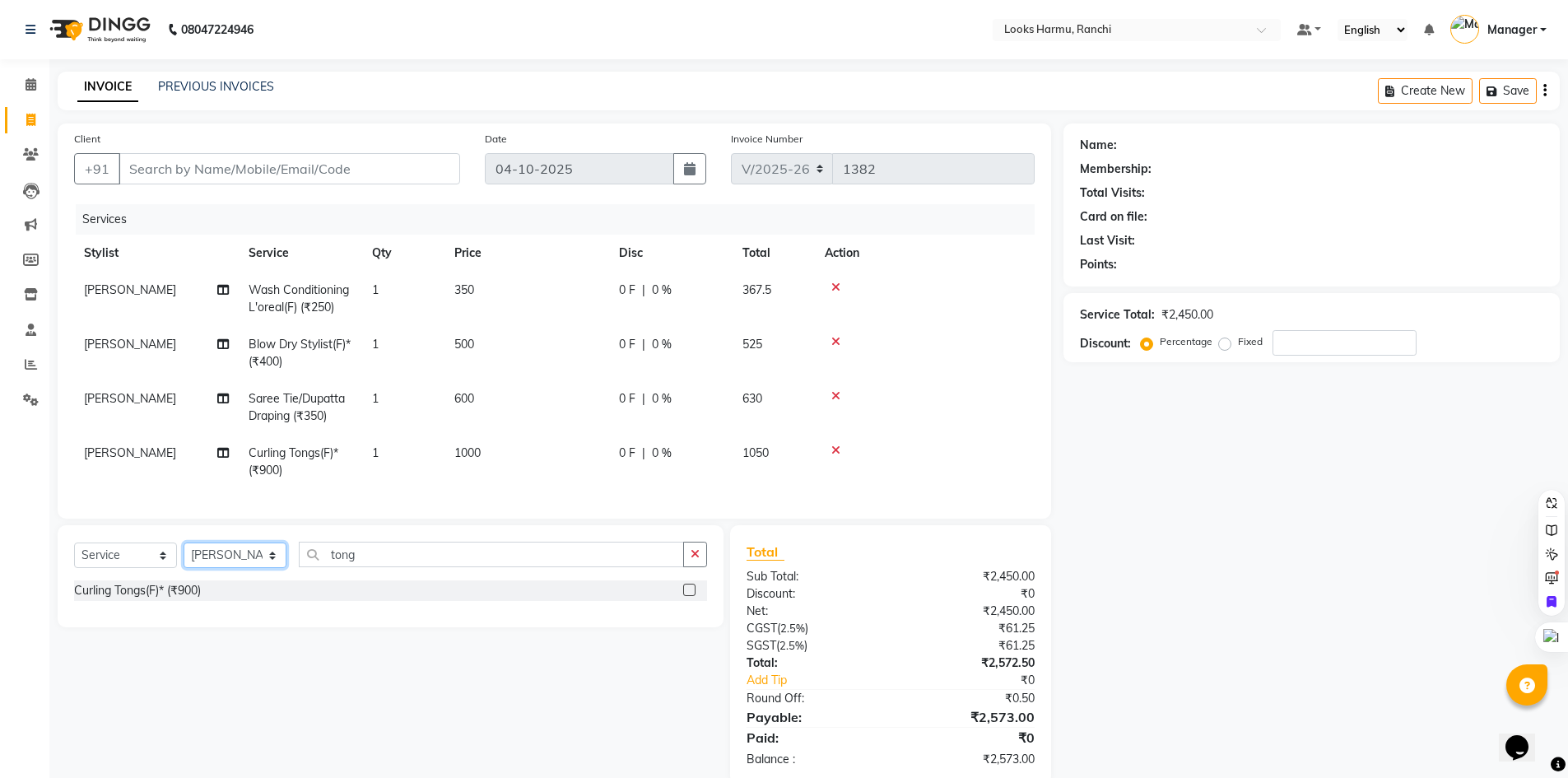
select select "47156"
click at [183, 554] on select "Select Stylist [PERSON_NAME] Arman_Noor Counter_Sales [PERSON_NAME] [PERSON_NAM…" at bounding box center [235, 555] width 103 height 26
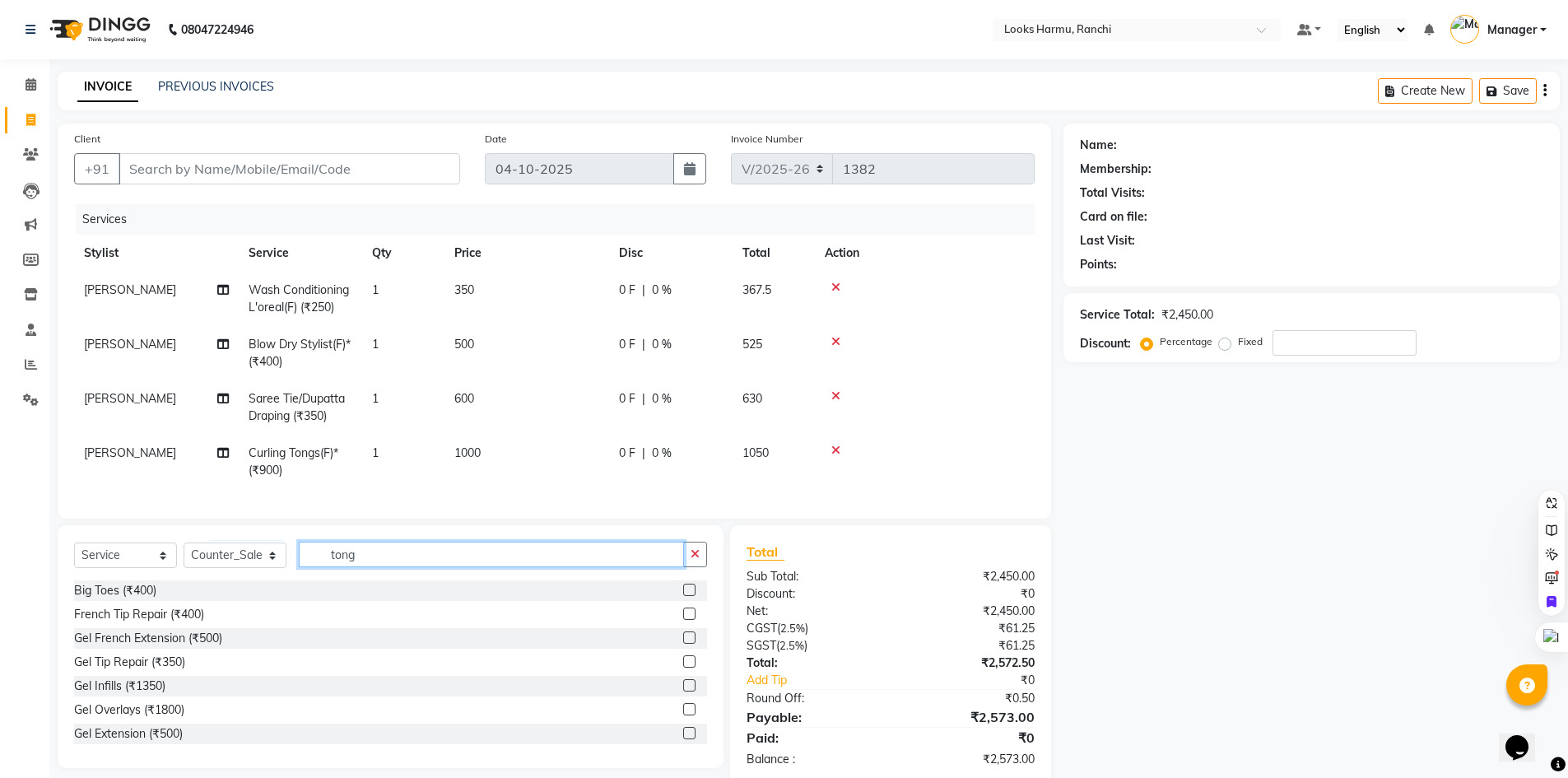
click at [381, 567] on input "tong" at bounding box center [491, 554] width 385 height 26
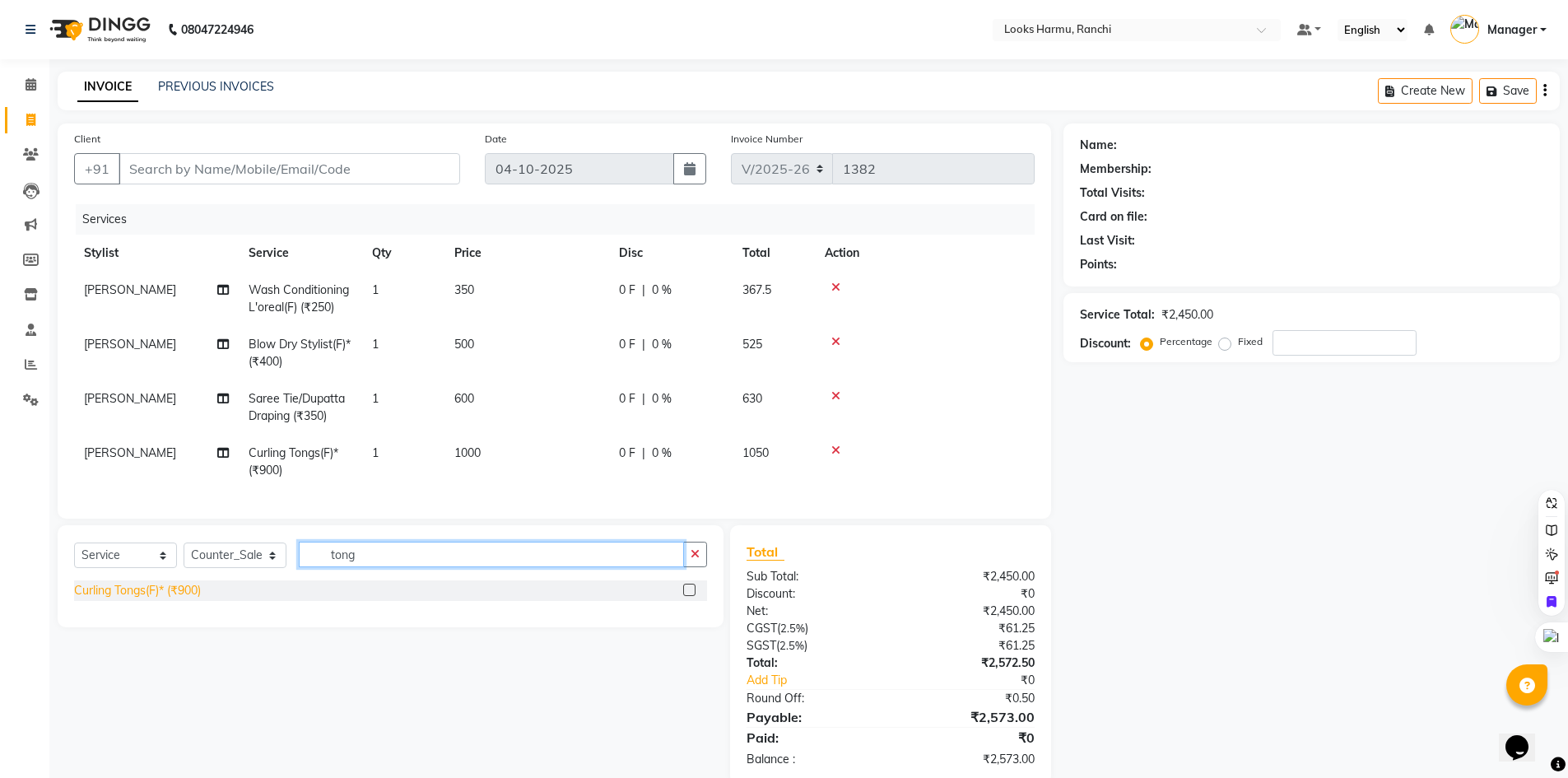
type input "tong"
click at [166, 597] on div "Curling Tongs(F)* (₹900)" at bounding box center [137, 590] width 127 height 17
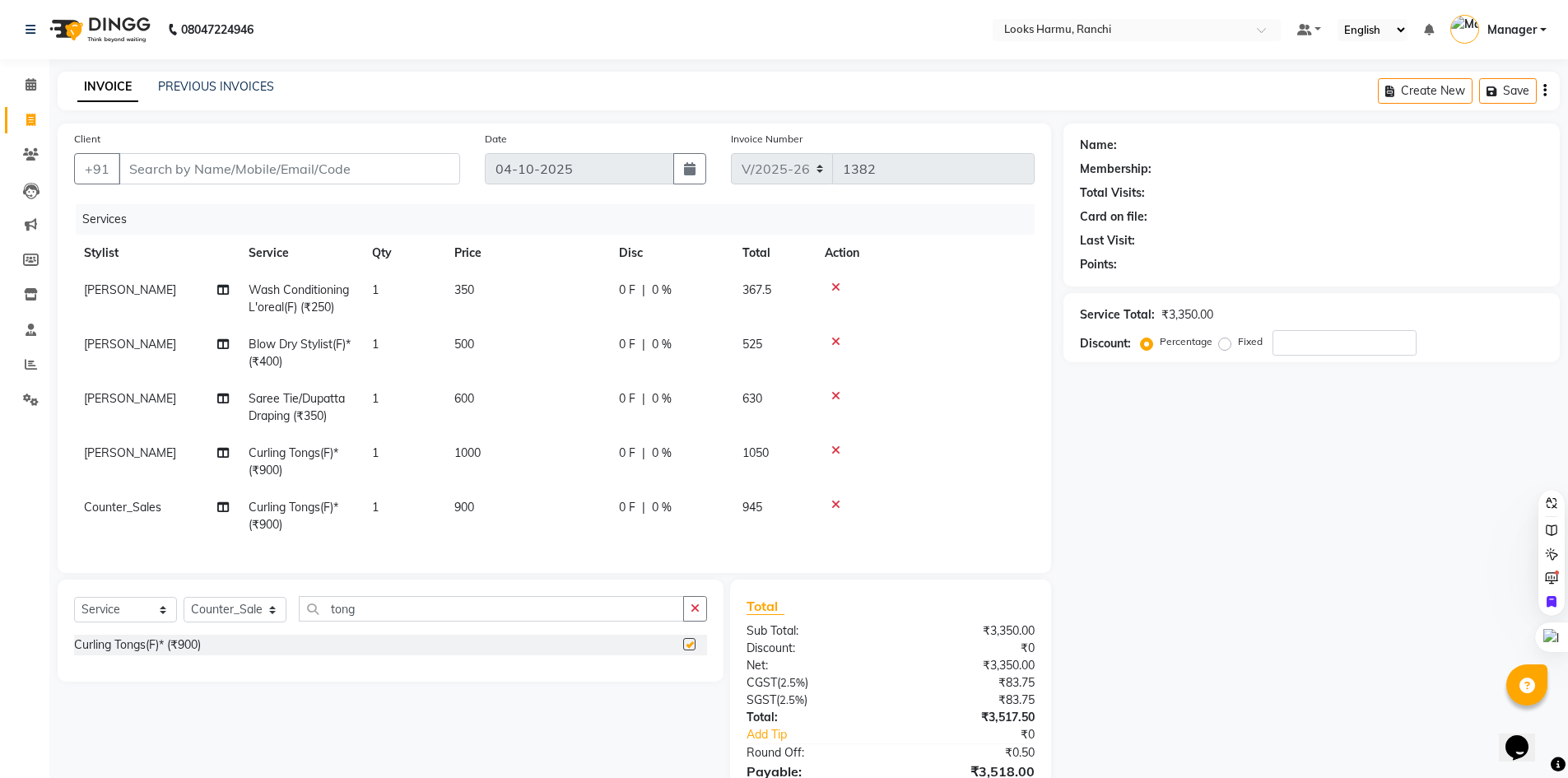
checkbox input "false"
drag, startPoint x: 375, startPoint y: 613, endPoint x: 320, endPoint y: 613, distance: 55.0
click at [320, 613] on input "tong" at bounding box center [491, 608] width 385 height 26
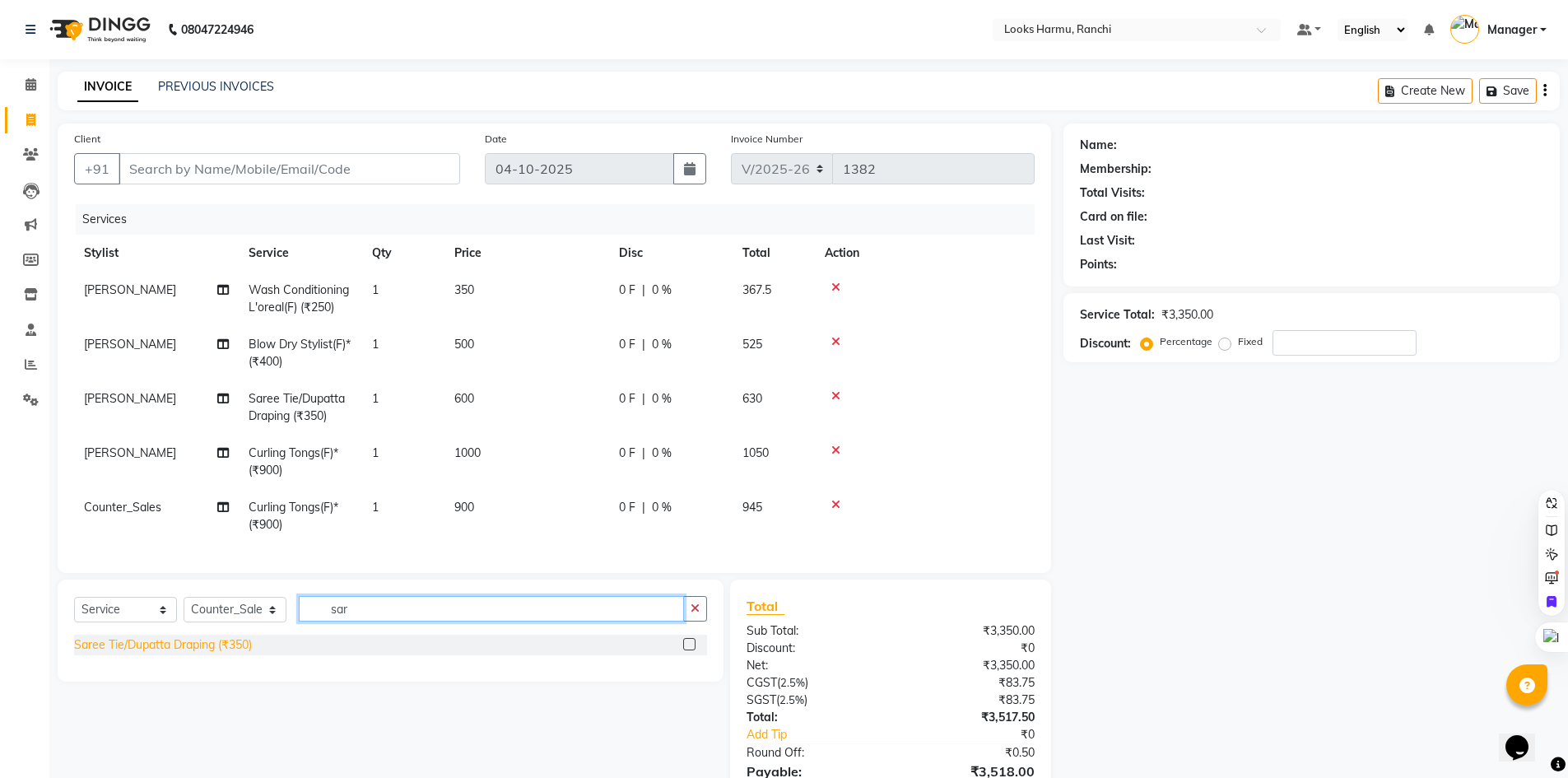
type input "sar"
click at [246, 654] on div "Saree Tie/Dupatta Draping (₹350)" at bounding box center [162, 644] width 177 height 17
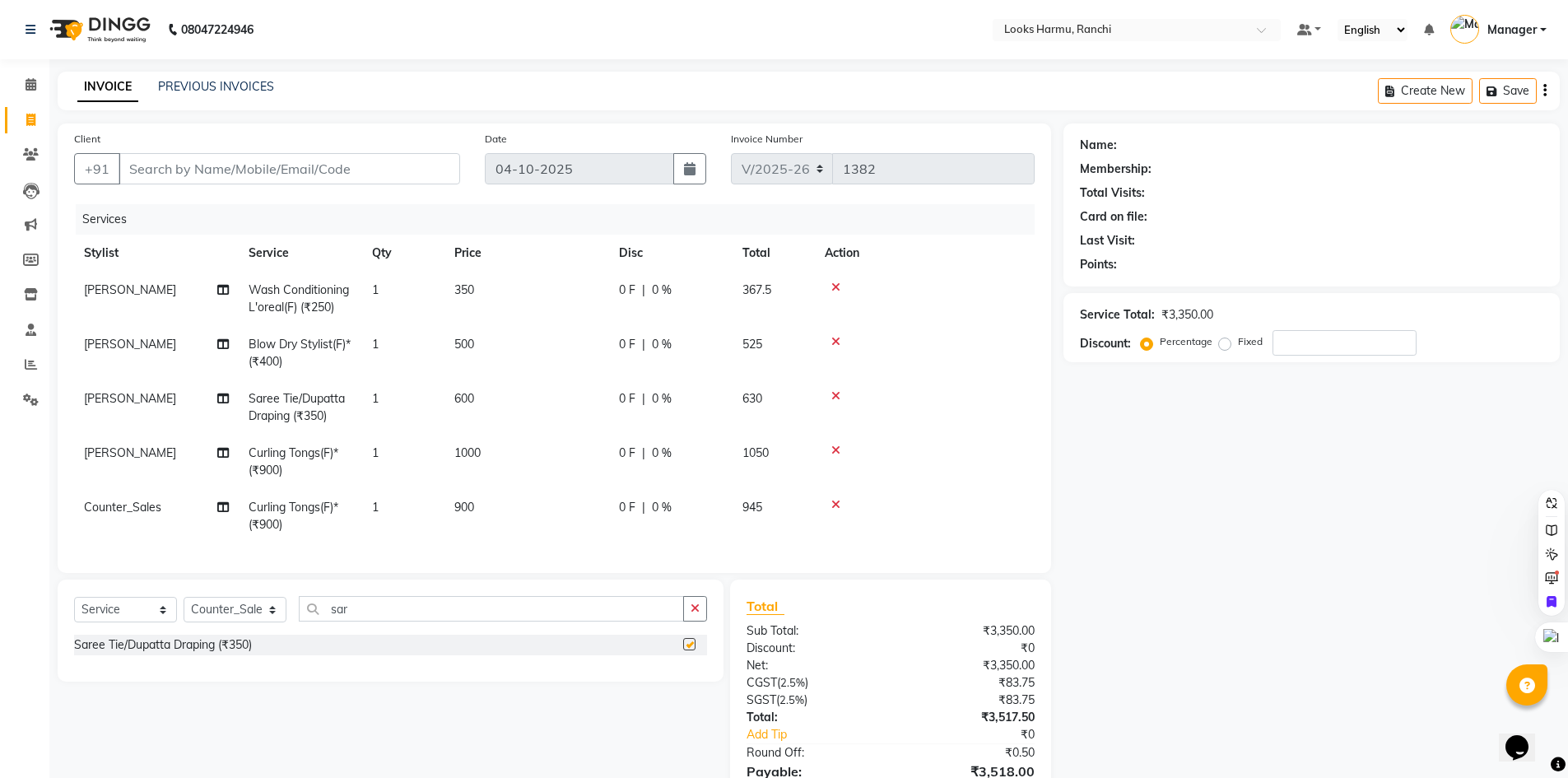
checkbox input "false"
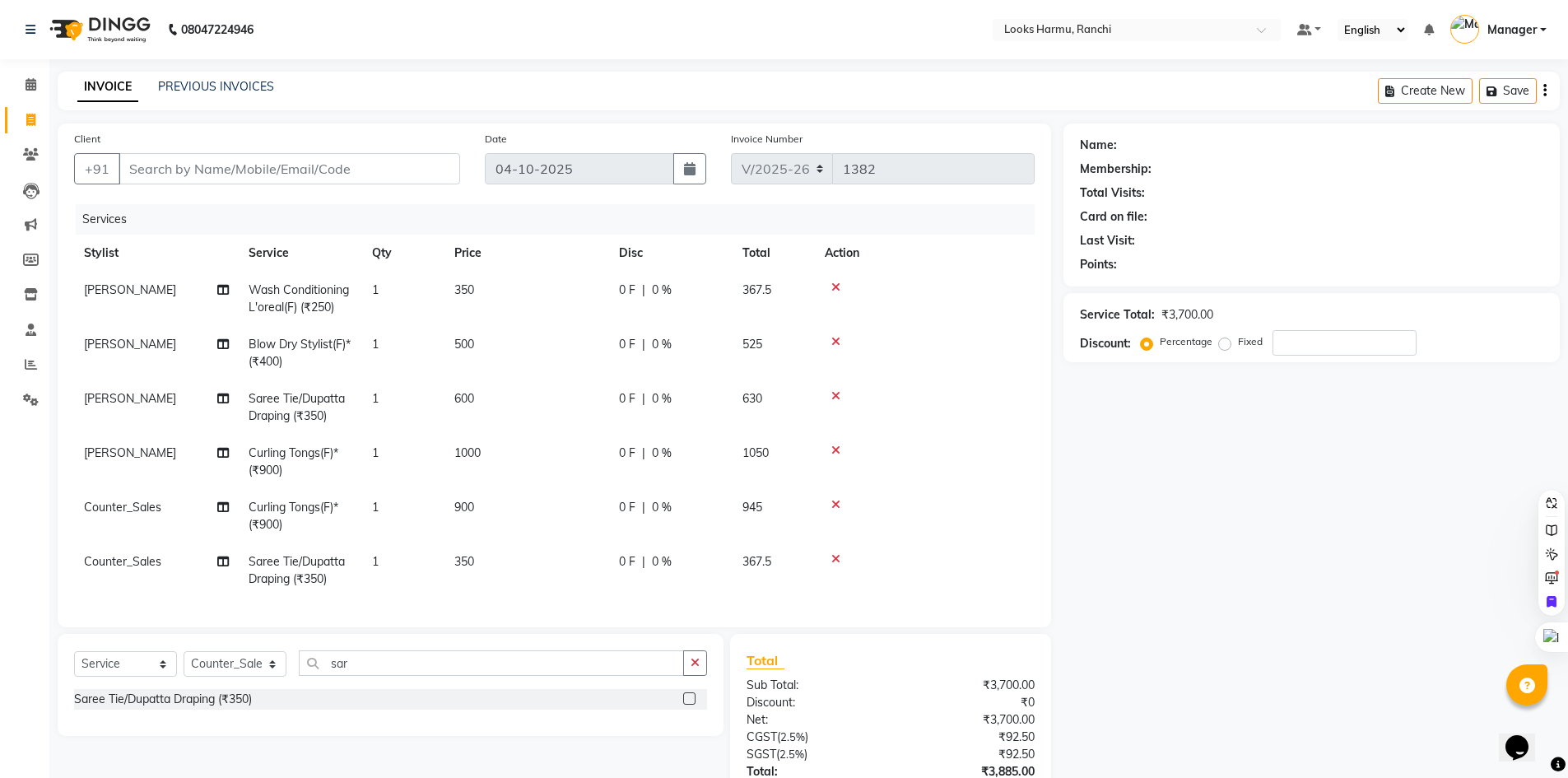
drag, startPoint x: 476, startPoint y: 549, endPoint x: 512, endPoint y: 551, distance: 36.1
click at [478, 550] on td "350" at bounding box center [527, 570] width 165 height 54
select select "47156"
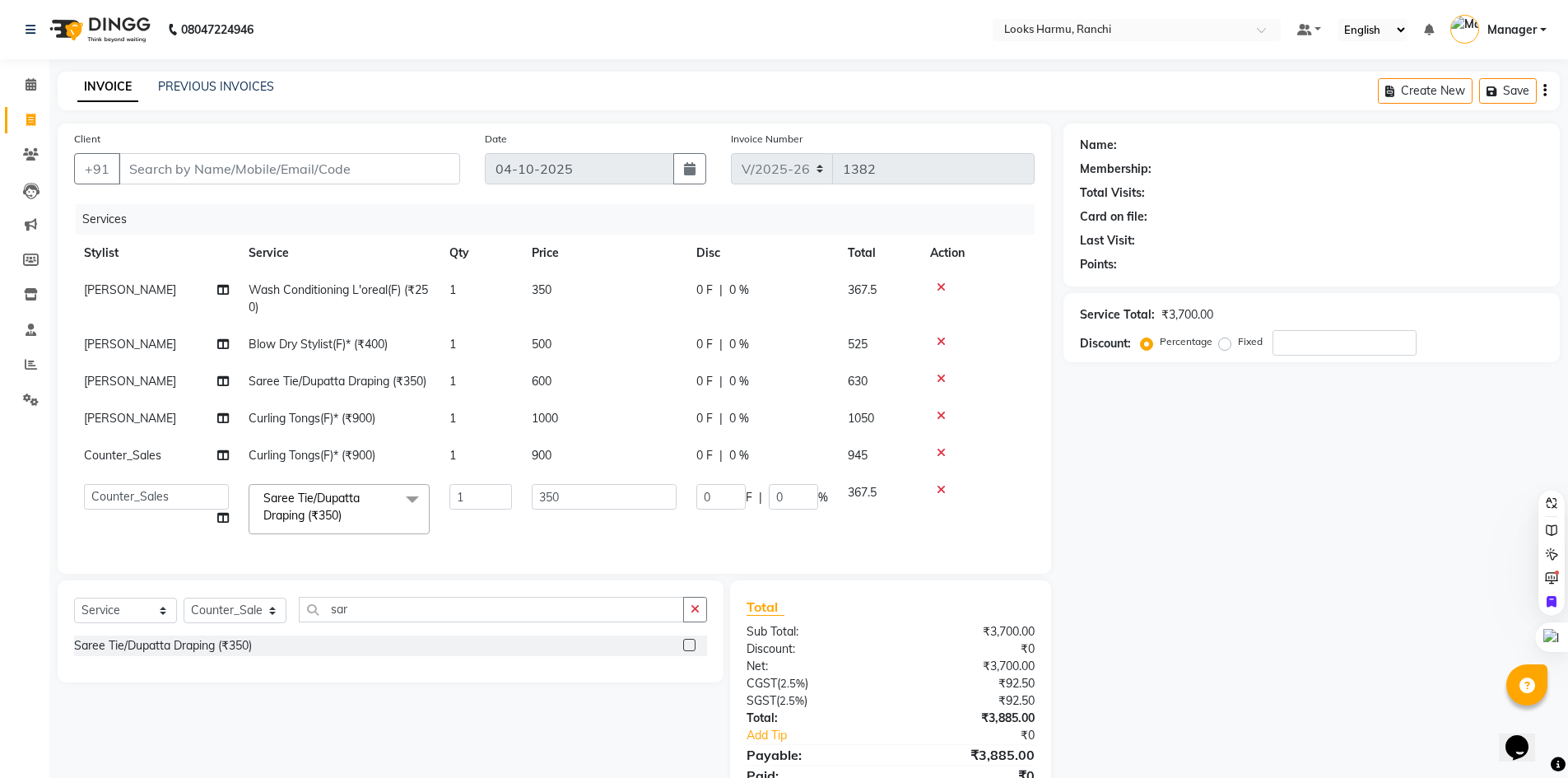
drag, startPoint x: 560, startPoint y: 550, endPoint x: 589, endPoint y: 509, distance: 50.2
click at [562, 548] on div "Services Stylist Service Qty Price Disc Total Action Shiva_pdct Wash Conditioni…" at bounding box center [554, 380] width 961 height 353
drag, startPoint x: 589, startPoint y: 508, endPoint x: 488, endPoint y: 500, distance: 101.3
click at [495, 501] on tr "[PERSON_NAME] Arman_Noor Counter_Sales [PERSON_NAME] [PERSON_NAME] LALIT LAXMI_…" at bounding box center [554, 509] width 961 height 70
type input "3"
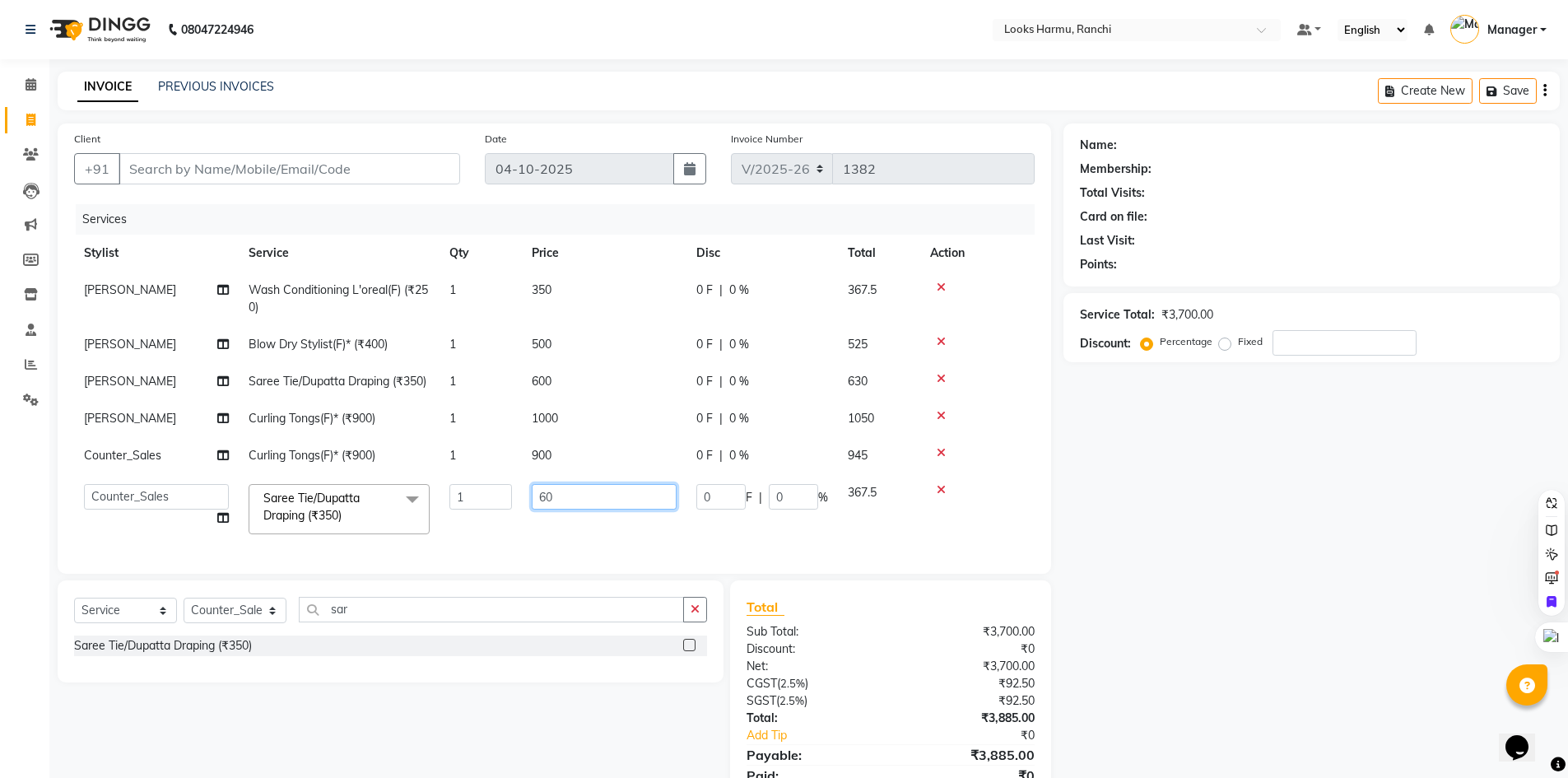
type input "600"
drag, startPoint x: 597, startPoint y: 466, endPoint x: 653, endPoint y: 452, distance: 57.7
click at [598, 466] on tbody "Shiva_pdct Wash Conditioning L'oreal(F) (₹250) 1 350 0 F | 0 % 367.5 Shiva_pdct…" at bounding box center [554, 408] width 961 height 272
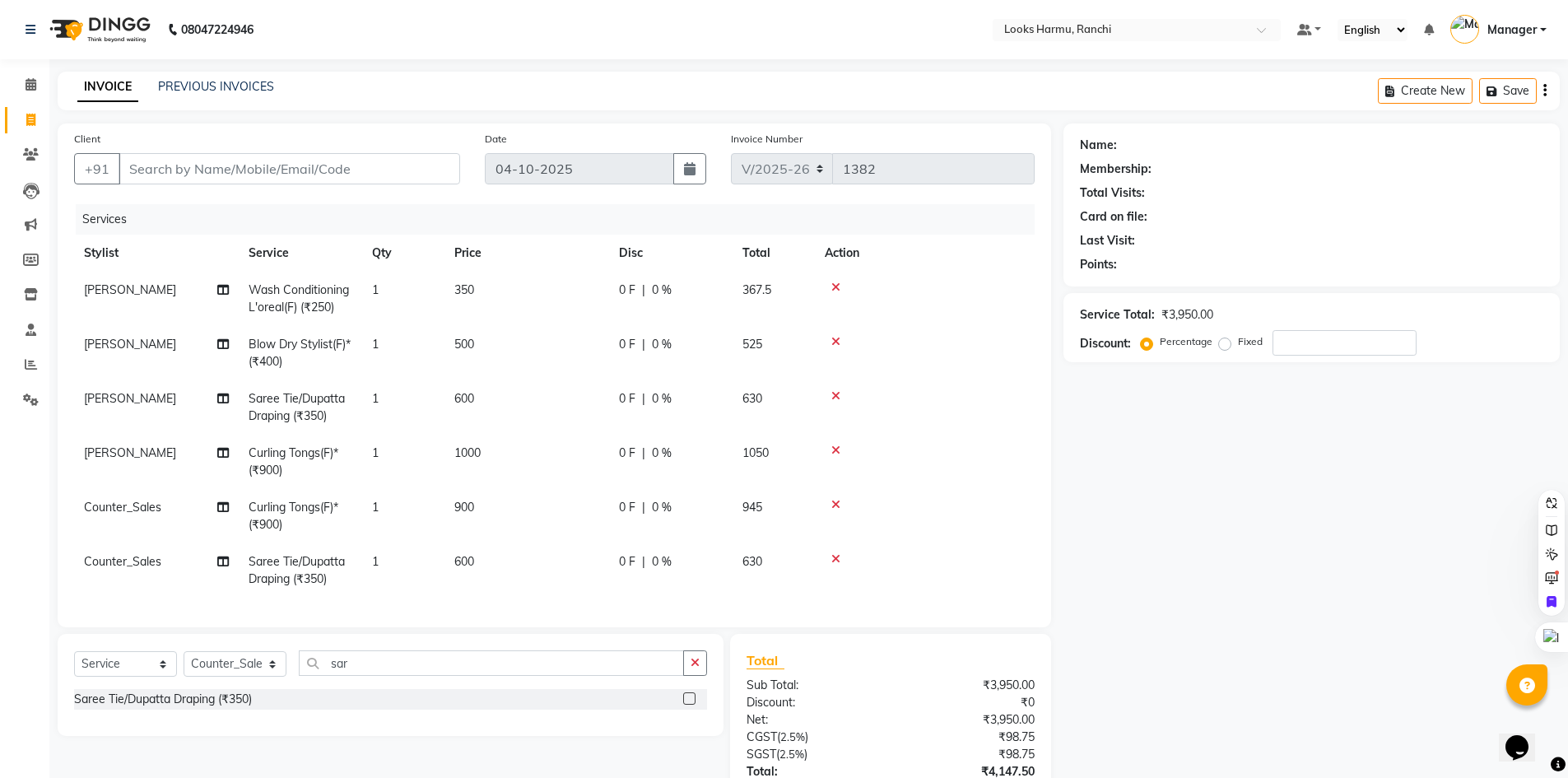
click at [500, 505] on td "900" at bounding box center [527, 515] width 165 height 54
select select "47156"
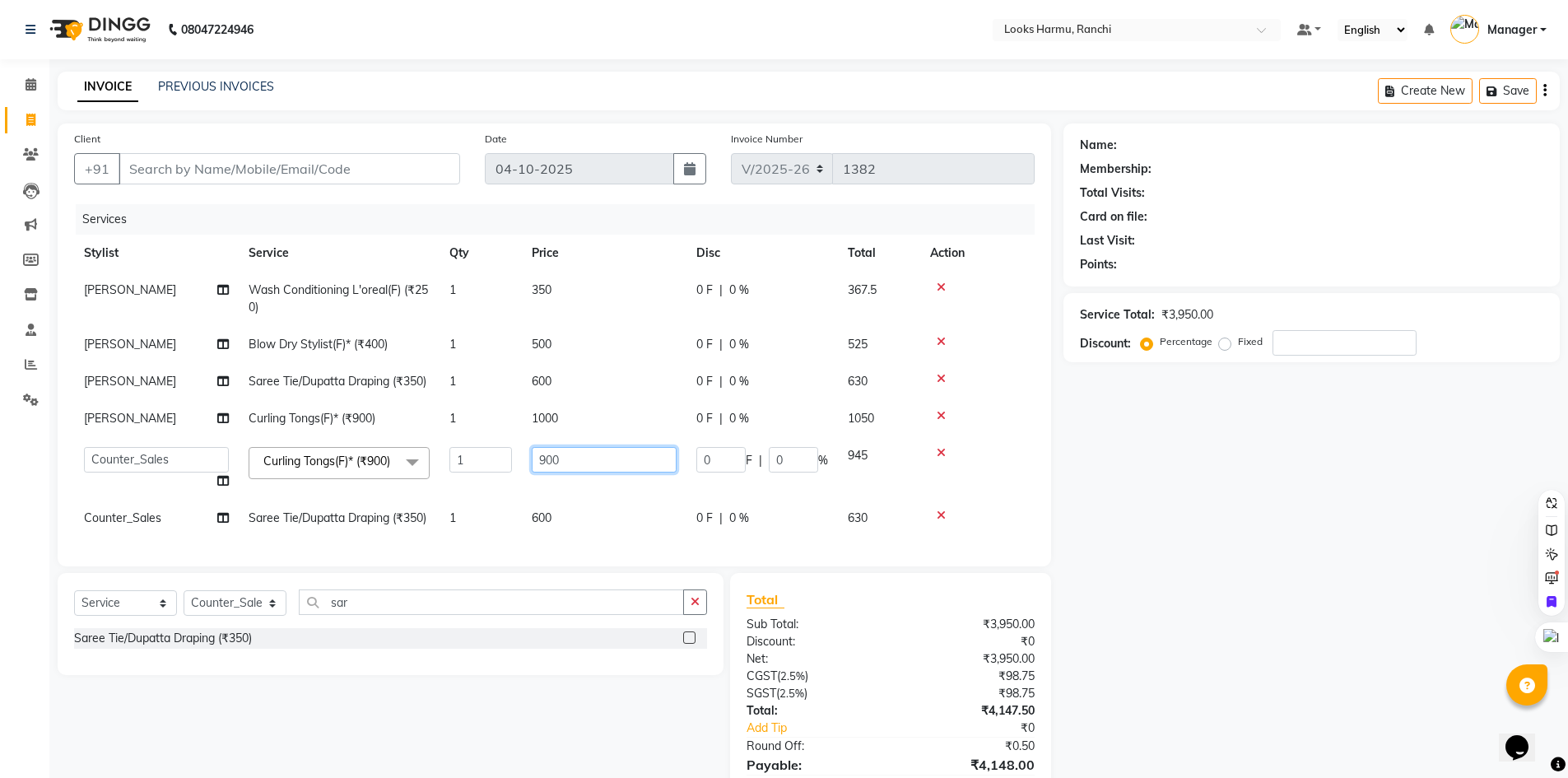
drag, startPoint x: 599, startPoint y: 462, endPoint x: 526, endPoint y: 460, distance: 73.0
click at [526, 460] on td "900" at bounding box center [604, 468] width 165 height 63
type input "1000"
click at [505, 64] on div "08047224946 Select Location × Looks Harmu, Ranchi Default Panel My Panel Englis…" at bounding box center [784, 428] width 1568 height 857
